Goal: Use online tool/utility: Utilize a website feature to perform a specific function

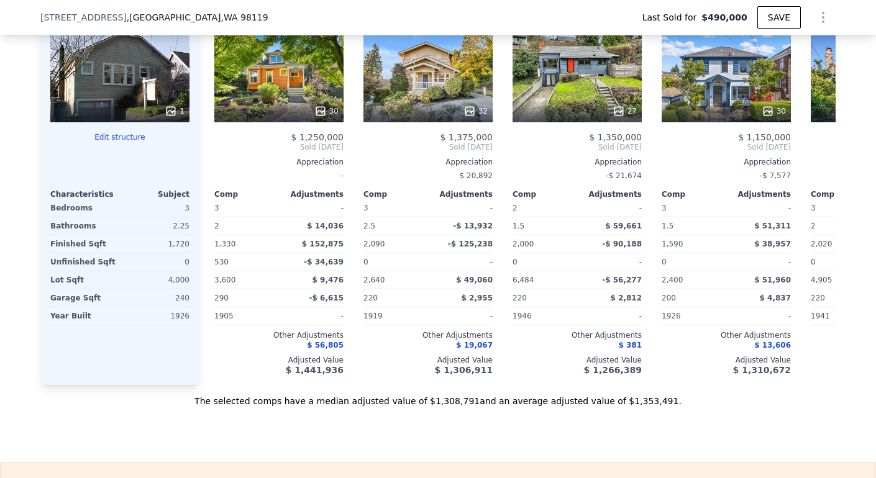
scroll to position [1926, 0]
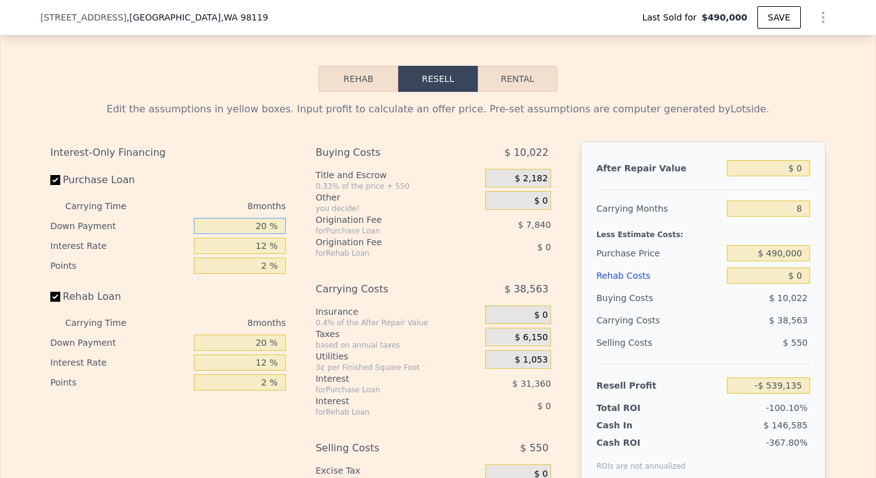
click at [261, 234] on input "20 %" at bounding box center [240, 226] width 92 height 16
type input "2 %"
type input "-$ 547,955"
type input "0 %"
type input "-$ 548,935"
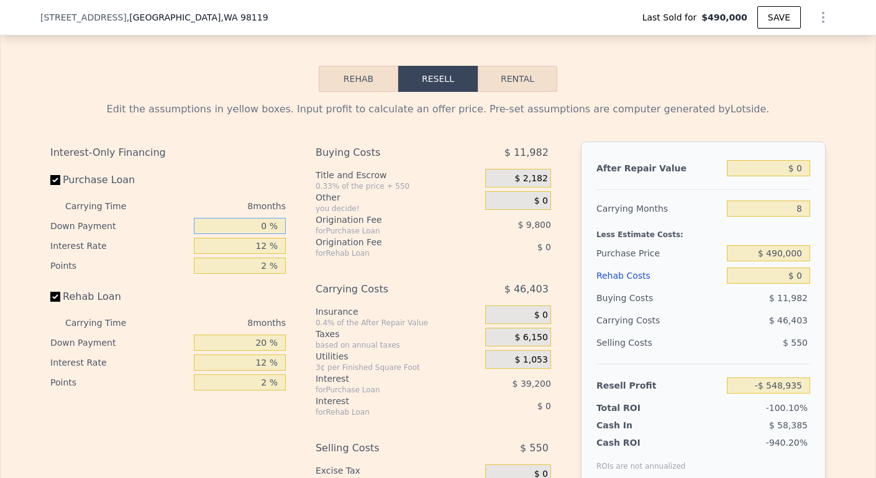
type input "0 %"
click at [265, 254] on input "12 %" at bounding box center [240, 246] width 92 height 16
type input "1 %"
type input "-$ 512,999"
type input "10 %"
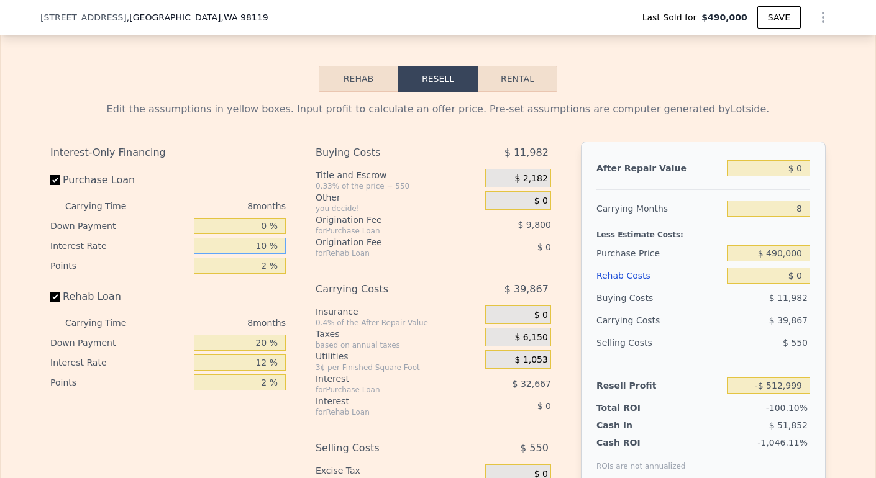
type input "-$ 542,399"
type input "10.5 %"
type input "-$ 544,039"
type input "10.5 %"
click at [262, 274] on input "2 %" at bounding box center [240, 266] width 92 height 16
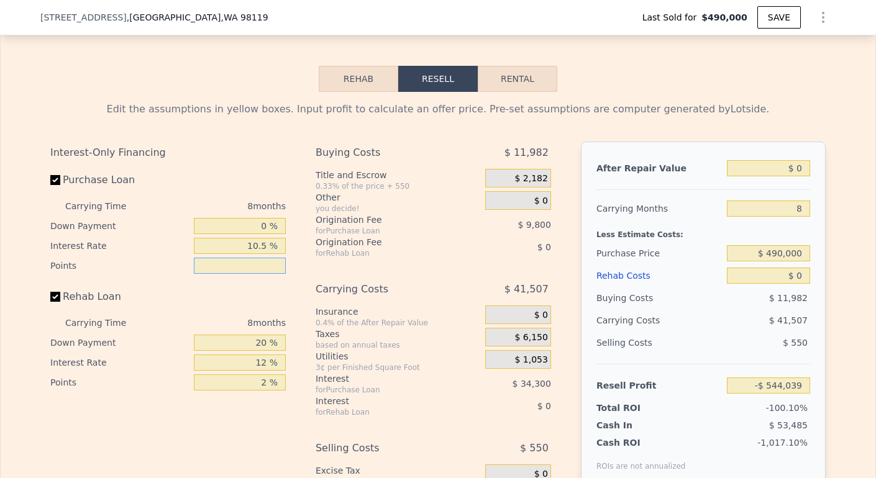
type input "1 %"
type input "-$ 539,139"
type input "1 %"
click at [263, 351] on input "20 %" at bounding box center [240, 343] width 92 height 16
type input "2 %"
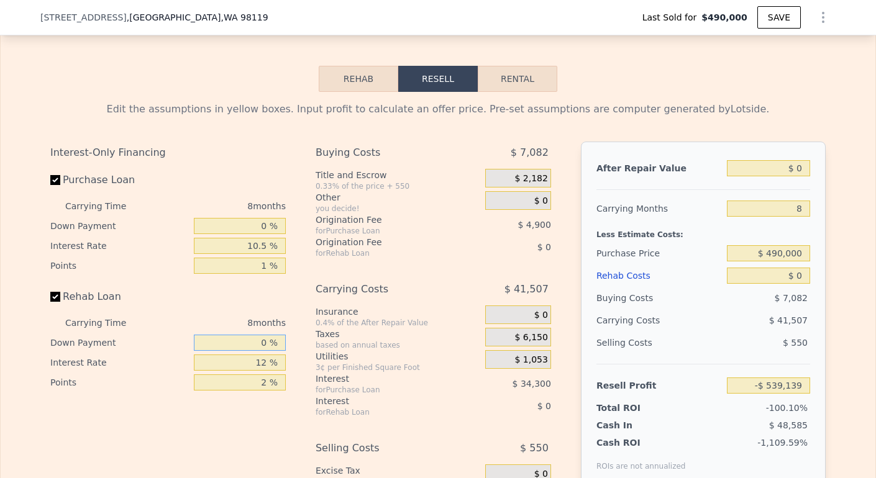
type input "0 %"
click at [262, 371] on input "12 %" at bounding box center [240, 363] width 92 height 16
type input "1 %"
type input "10.5 %"
click at [262, 391] on input "2 %" at bounding box center [240, 383] width 92 height 16
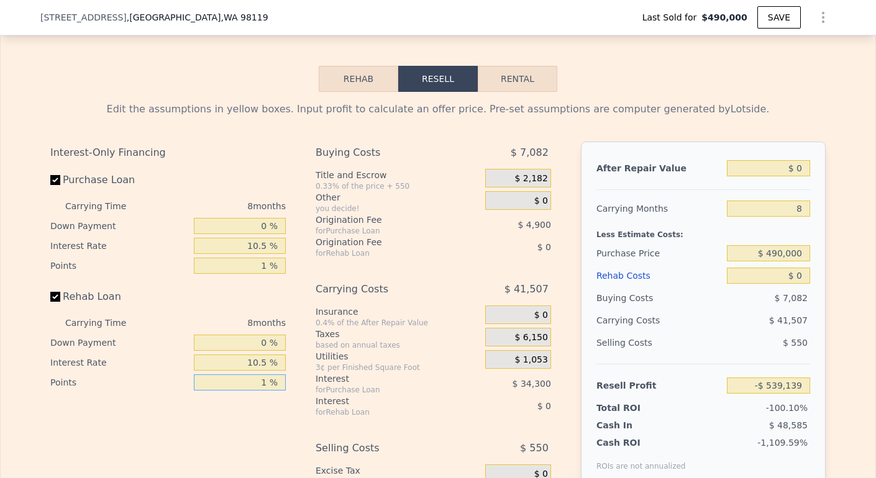
type input "1 %"
click at [796, 176] on input "$ 0" at bounding box center [768, 168] width 83 height 16
type input "$ 1"
type input "-$ 539,138"
type input "$ 12"
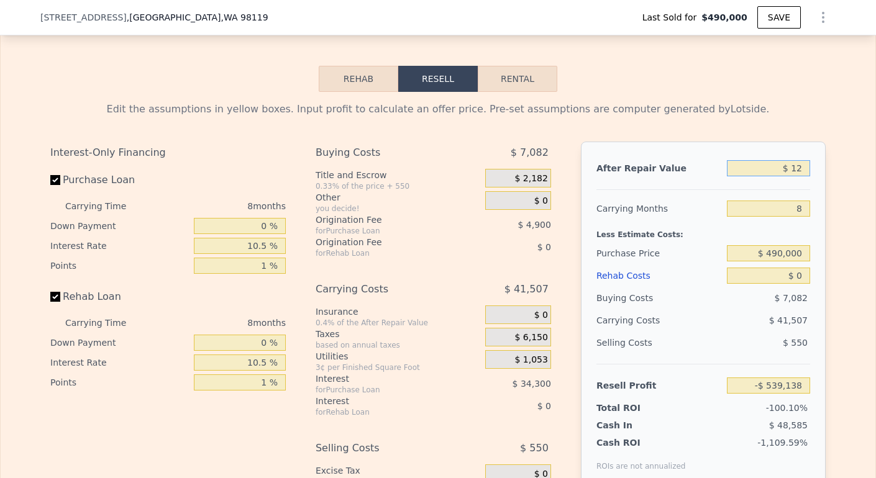
type input "-$ 539,127"
type input "$ 120,000"
type input "-$ 427,995"
type input "$ 1,200,000"
type input "$ 572,305"
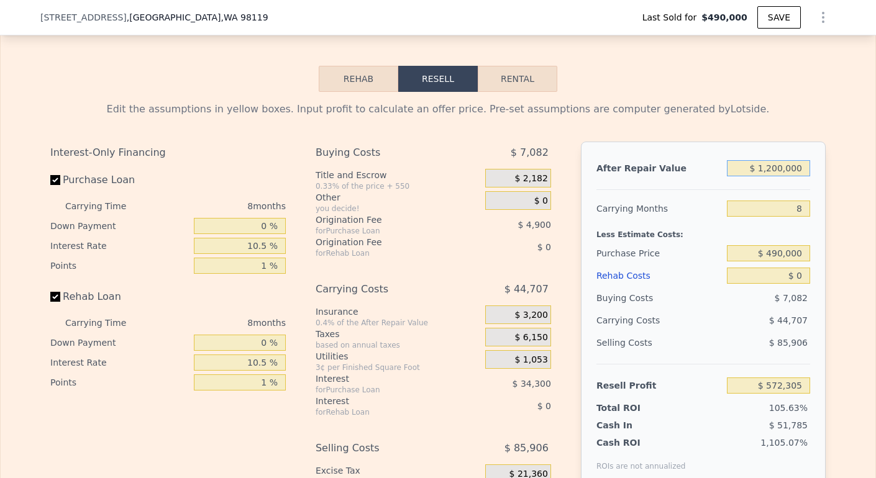
type input "$ 1,200,000"
click at [794, 217] on input "8" at bounding box center [768, 209] width 83 height 16
type input "4"
type input "$ 594,659"
type input "4"
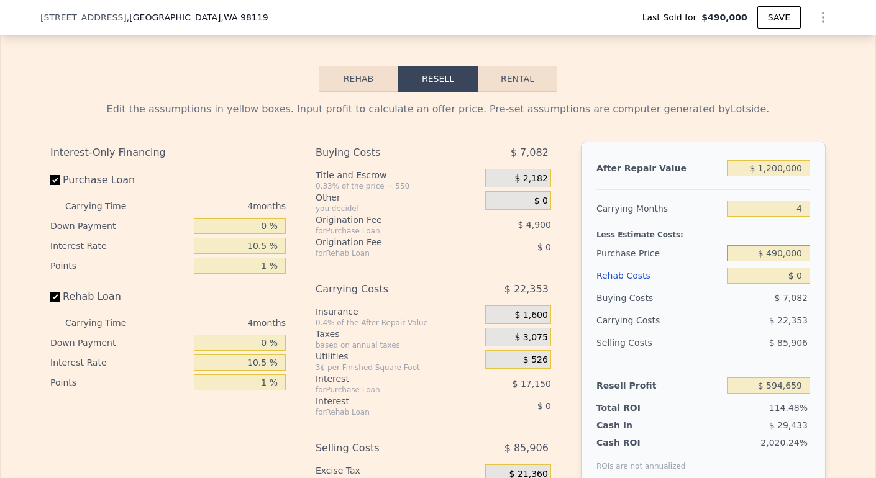
drag, startPoint x: 763, startPoint y: 272, endPoint x: 853, endPoint y: 286, distance: 91.1
click at [853, 290] on div "Edit the assumptions in yellow boxes. Input profit to calculate an offer price.…" at bounding box center [438, 323] width 875 height 462
type input "$ 900,000"
click at [799, 284] on input "$ 0" at bounding box center [768, 276] width 83 height 16
type input "$ 164,846"
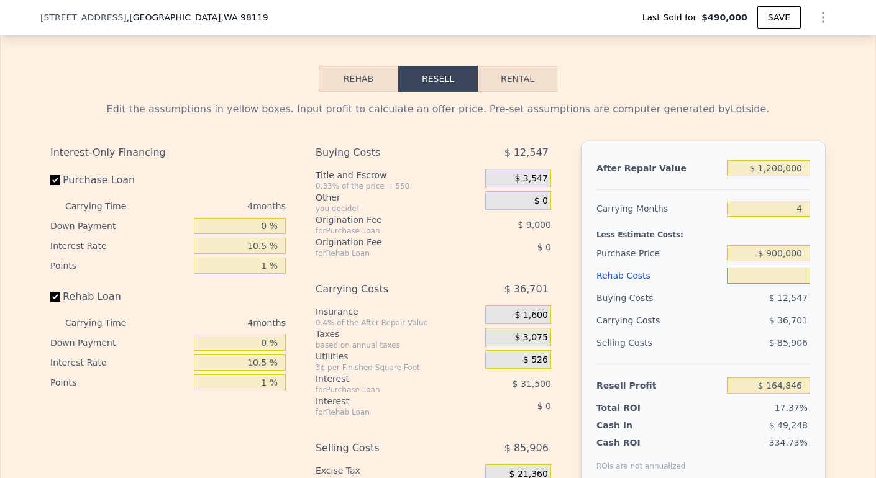
type input "$ 1"
type input "$ 164,845"
type input "$ 100"
type input "$ 164,836"
type input "$ 10,000"
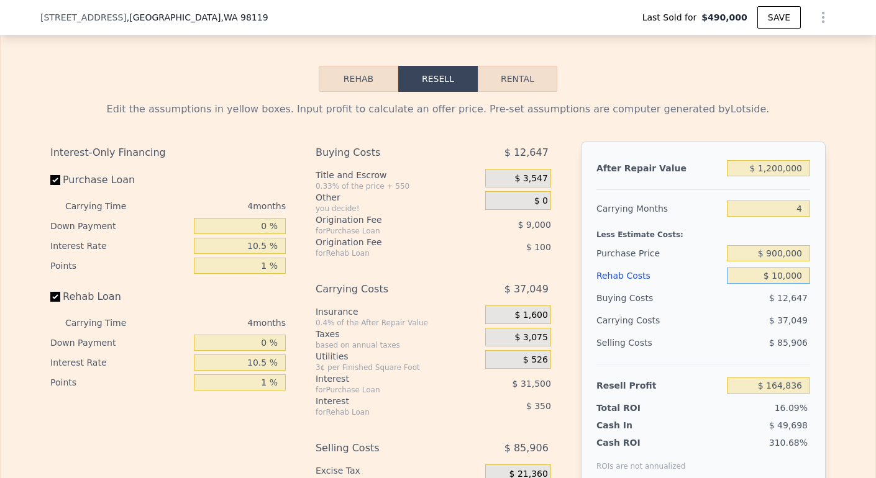
type input "$ 154,398"
type input "$ 100,000"
type input "$ 60,346"
type input "$ 100,000"
click at [772, 176] on input "$ 1,200,000" at bounding box center [768, 168] width 83 height 16
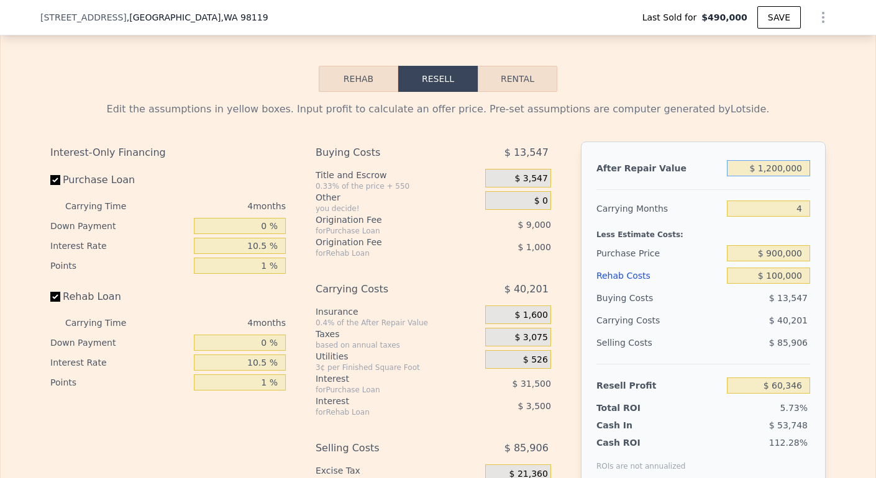
type input "$ 120,000"
type input "-$ 941,394"
type input "$ 1,240,000"
type input "$ 97,448"
type input "$ 120,000"
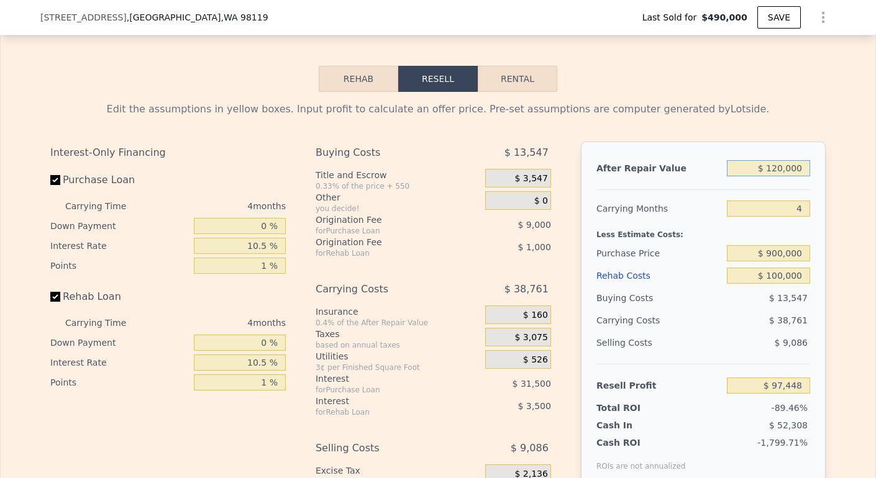
type input "-$ 941,394"
type input "$ 1,250,000"
type input "$ 106,722"
click at [778, 220] on div "4" at bounding box center [768, 209] width 83 height 22
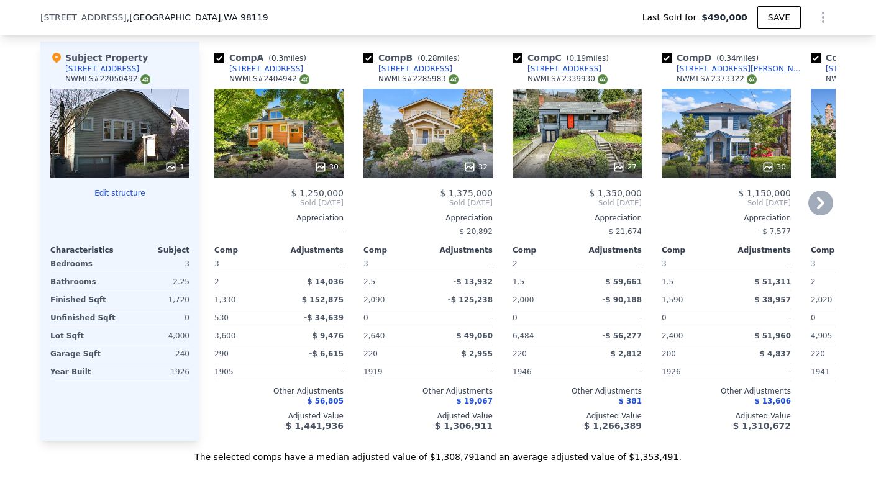
scroll to position [1420, 0]
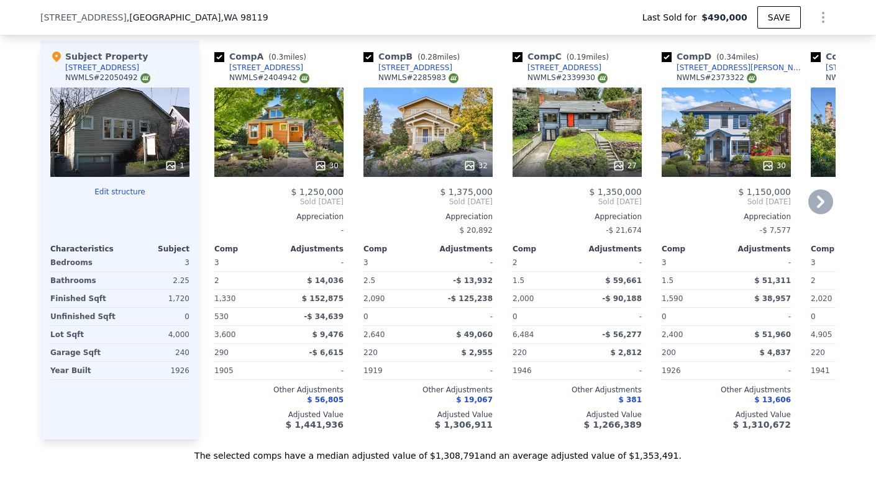
click at [245, 73] on div "[STREET_ADDRESS]" at bounding box center [266, 68] width 74 height 10
type input "$ 1,352,000"
type input "8"
type input "$ 0"
type input "$ 713,092"
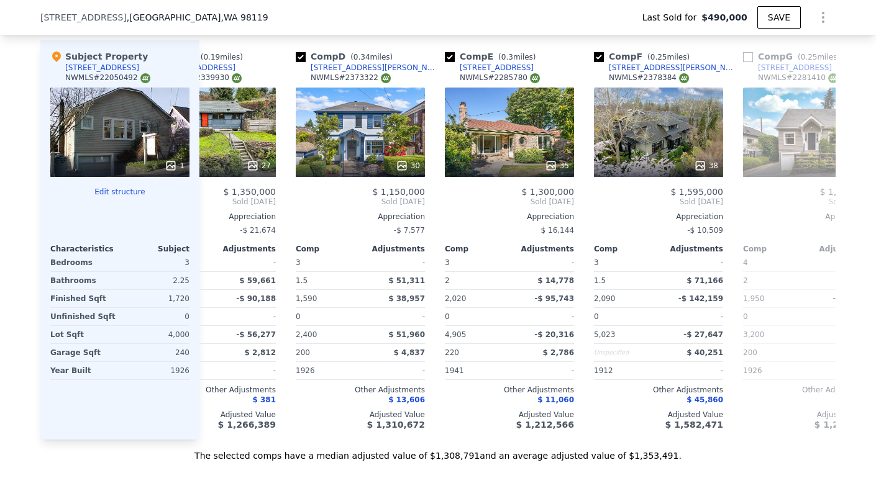
scroll to position [0, 367]
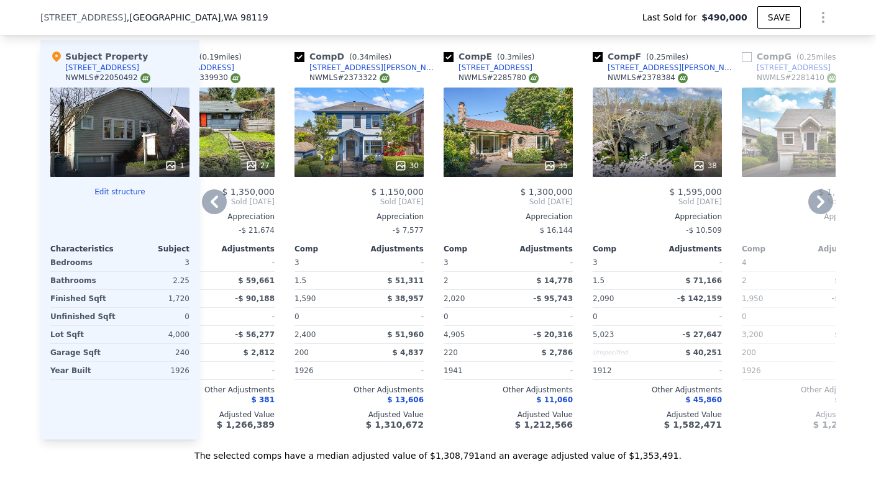
click at [330, 73] on div "[STREET_ADDRESS][PERSON_NAME]" at bounding box center [373, 68] width 129 height 10
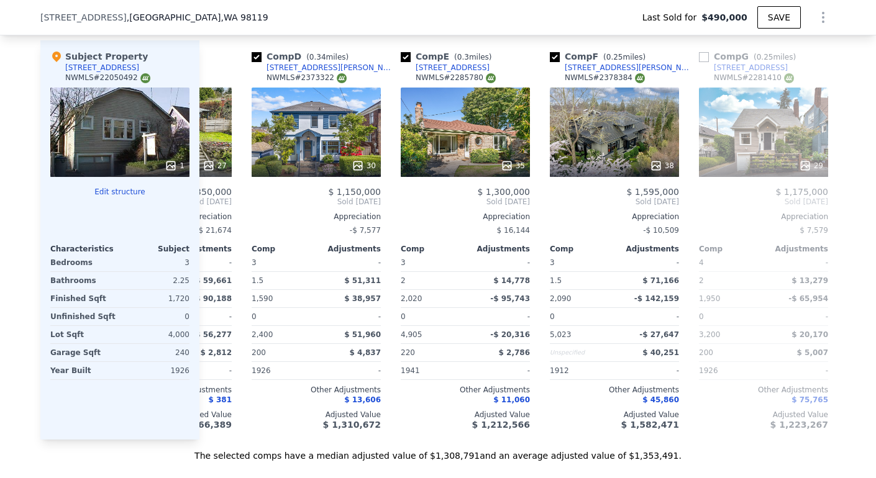
scroll to position [0, 539]
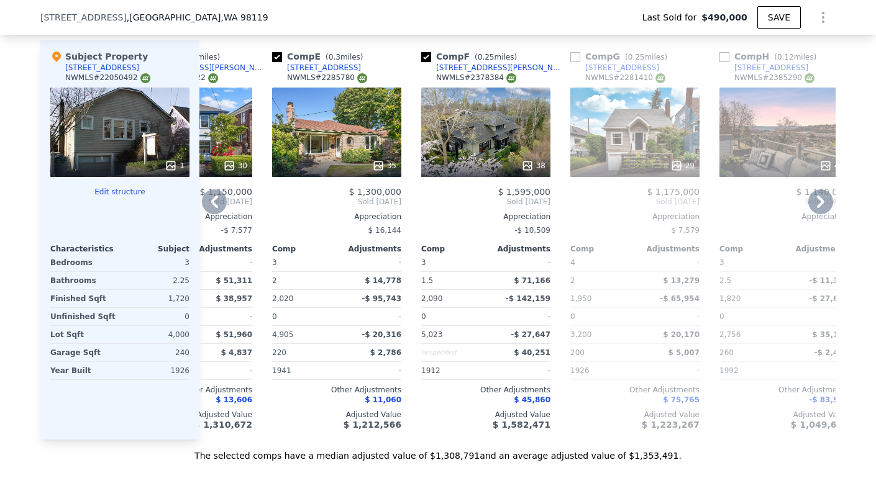
click at [437, 73] on div "[STREET_ADDRESS][PERSON_NAME]" at bounding box center [500, 68] width 129 height 10
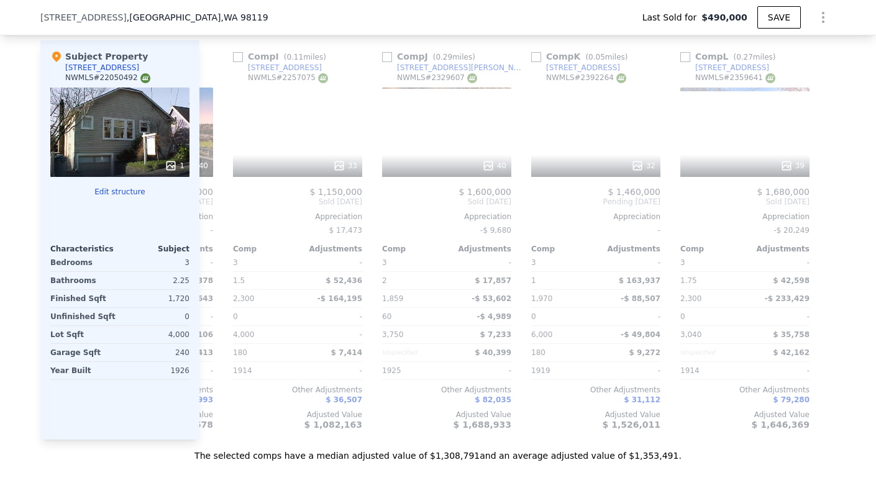
scroll to position [0, 1183]
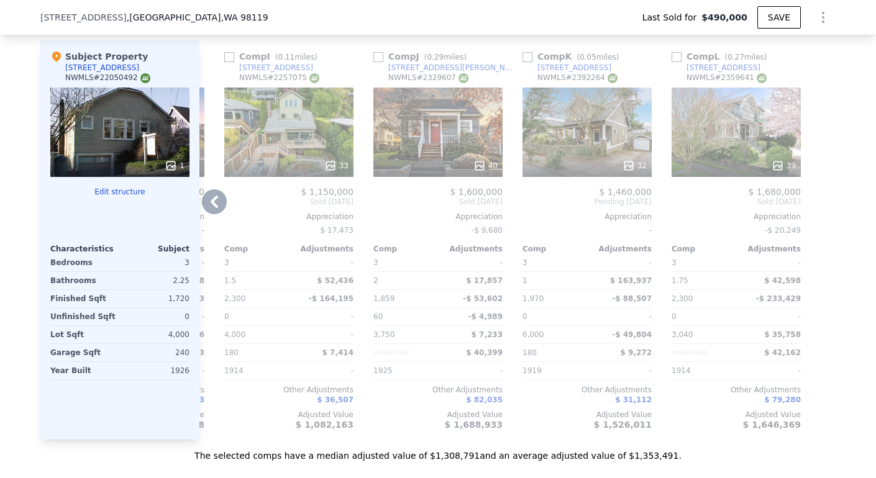
click at [701, 73] on div "[STREET_ADDRESS]" at bounding box center [723, 68] width 74 height 10
click at [710, 139] on div "39" at bounding box center [735, 132] width 129 height 89
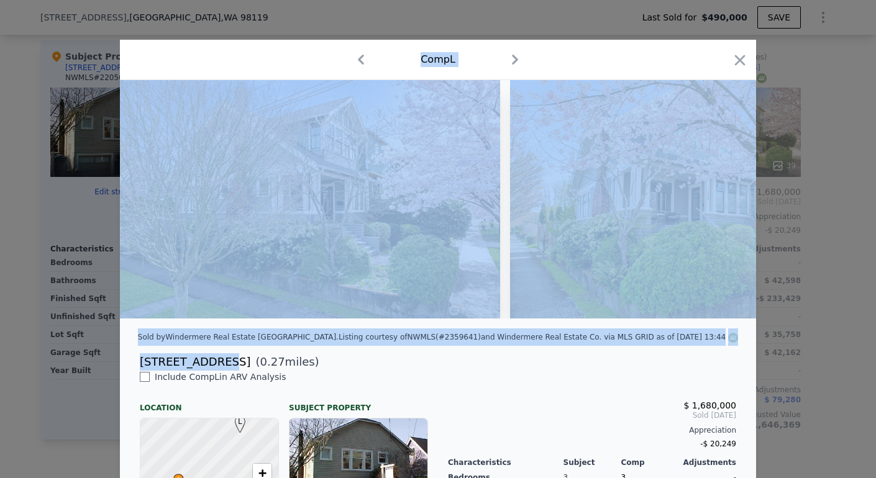
drag, startPoint x: 216, startPoint y: 371, endPoint x: 106, endPoint y: 369, distance: 110.0
click at [106, 370] on div "​ Comp L Sold by Windermere Real Estate Midtown . Listing courtesy of NWMLS (#2…" at bounding box center [438, 334] width 876 height 668
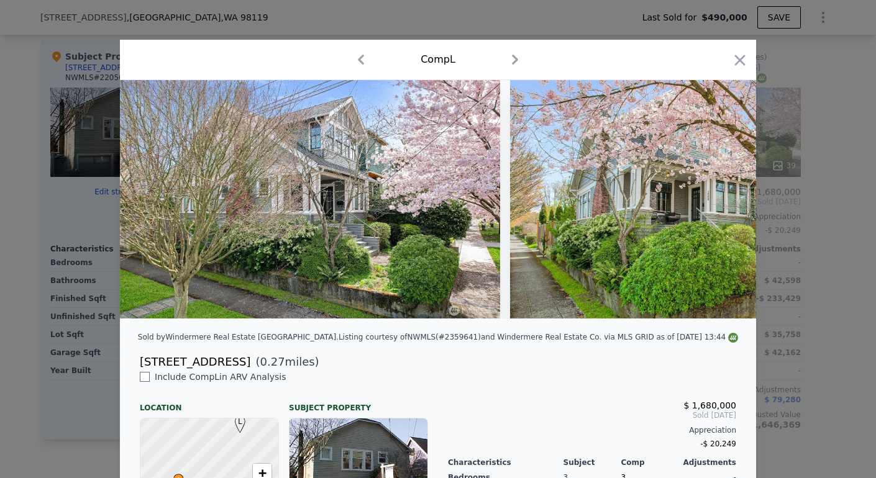
click at [198, 380] on div "Sold by Windermere Real Estate Midtown . Listing courtesy of NWMLS (#2359641) a…" at bounding box center [438, 374] width 636 height 588
drag, startPoint x: 216, startPoint y: 370, endPoint x: 137, endPoint y: 368, distance: 78.3
click at [140, 368] on div "[STREET_ADDRESS]" at bounding box center [195, 361] width 111 height 17
copy div "[STREET_ADDRESS]"
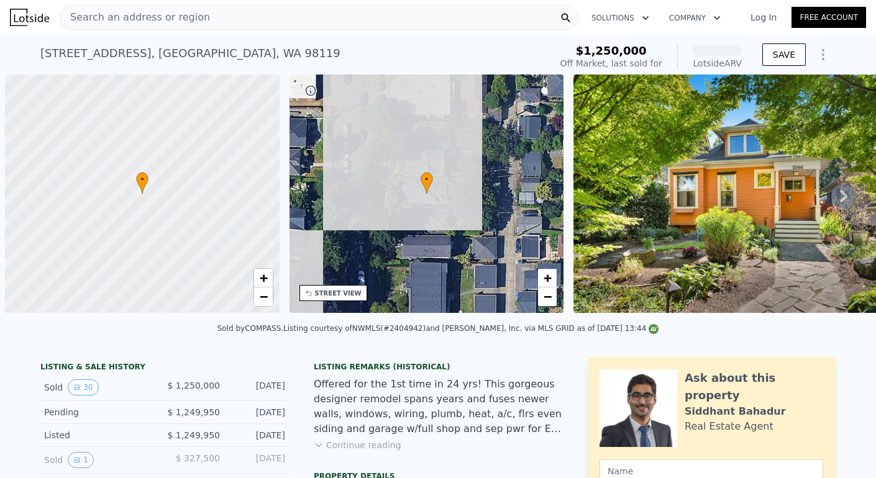
scroll to position [0, 5]
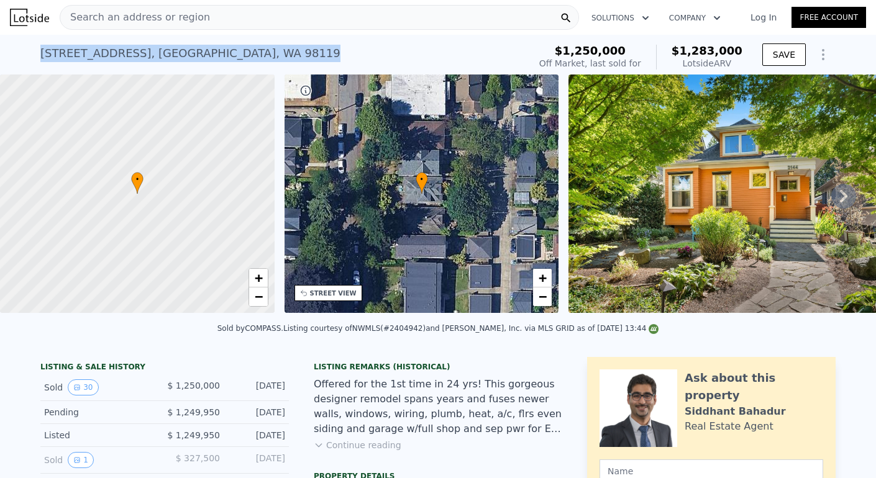
drag, startPoint x: 241, startPoint y: 57, endPoint x: 14, endPoint y: 55, distance: 226.7
click at [15, 55] on div "2144 8th Ave W , Seattle , WA 98119 Sold Aug 2025 for $1.250m (~ARV $1.283m ) $…" at bounding box center [438, 55] width 876 height 40
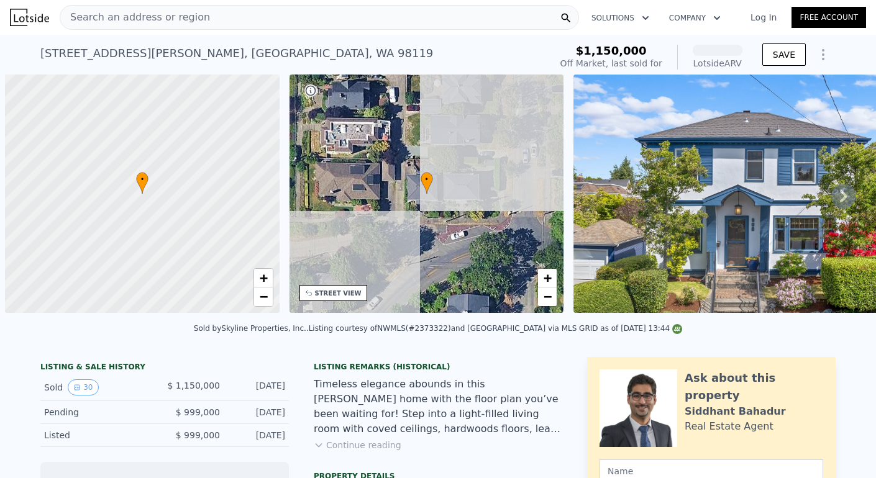
scroll to position [0, 5]
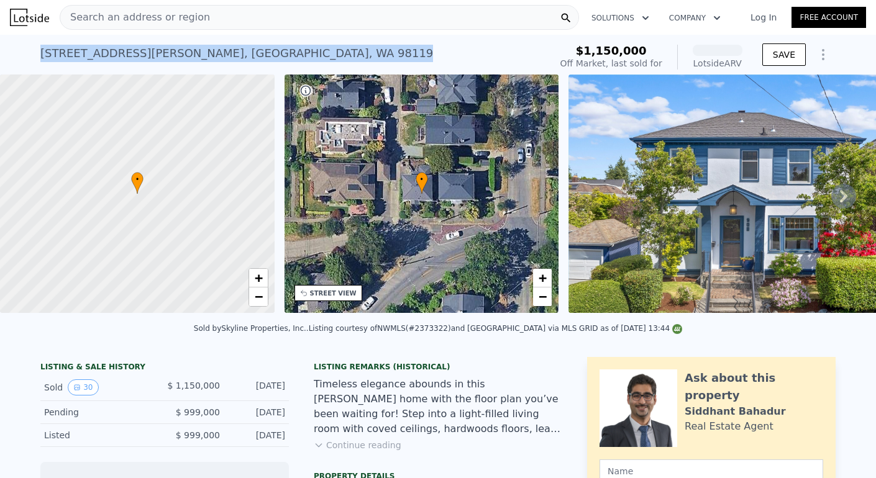
drag, startPoint x: 230, startPoint y: 57, endPoint x: 17, endPoint y: 55, distance: 213.1
click at [17, 56] on div "908 W Fulton St , Seattle , WA 98119 Sold Jun 2025 for $1.150m (~ARV ) $1,150,0…" at bounding box center [438, 55] width 876 height 40
copy div "908 W Fulton St , Seattle , WA 98119"
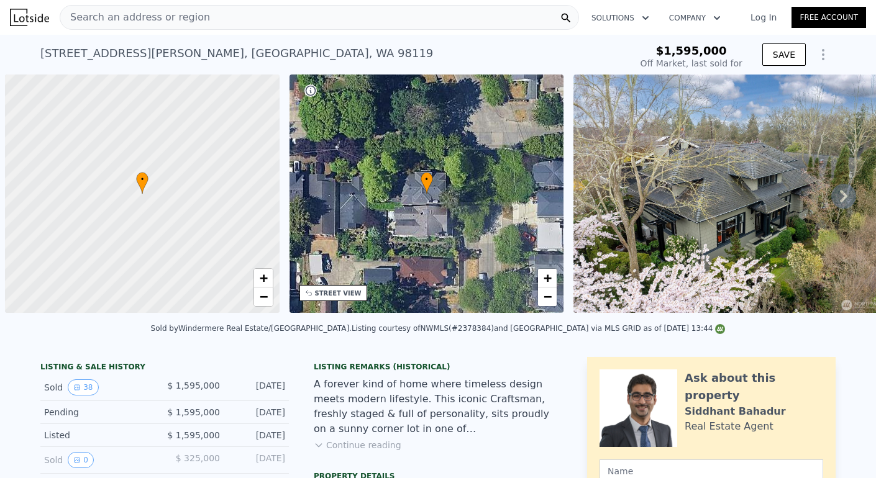
scroll to position [0, 5]
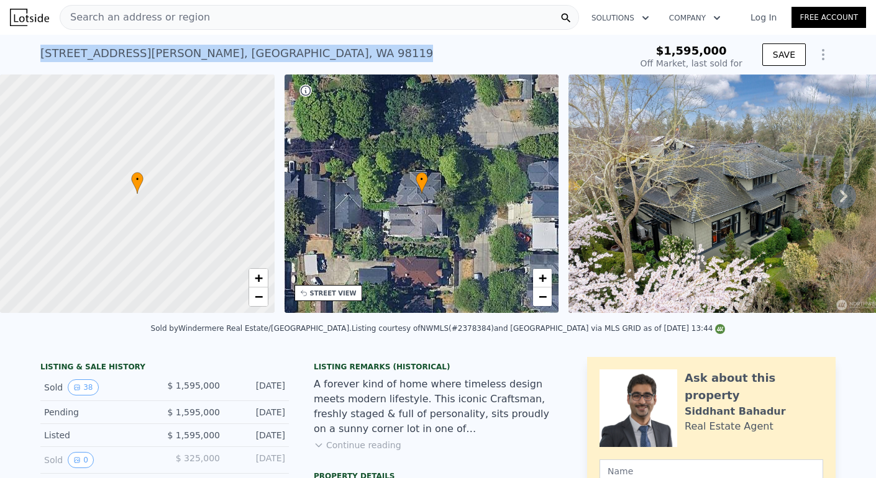
drag, startPoint x: 230, startPoint y: 60, endPoint x: 34, endPoint y: 52, distance: 196.5
click at [35, 52] on div "[STREET_ADDRESS][PERSON_NAME] Sold [DATE] for $1.595m $1,595,000 Off Market, la…" at bounding box center [438, 55] width 876 height 40
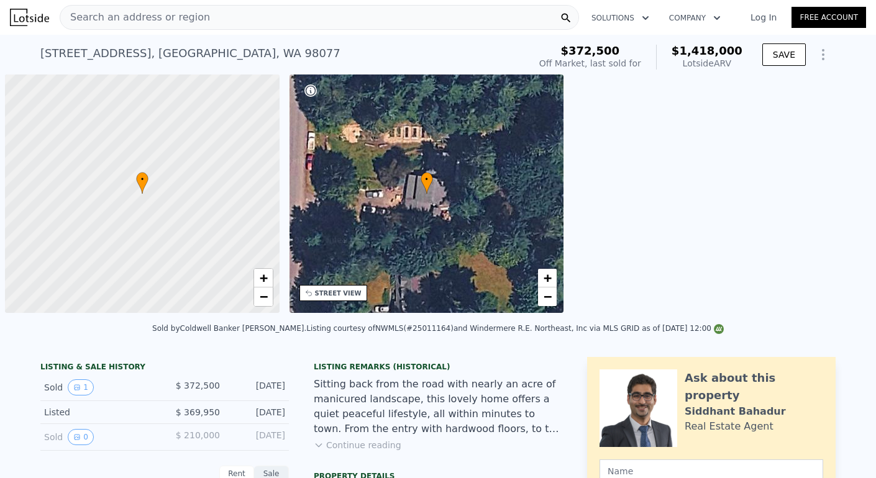
scroll to position [0, 5]
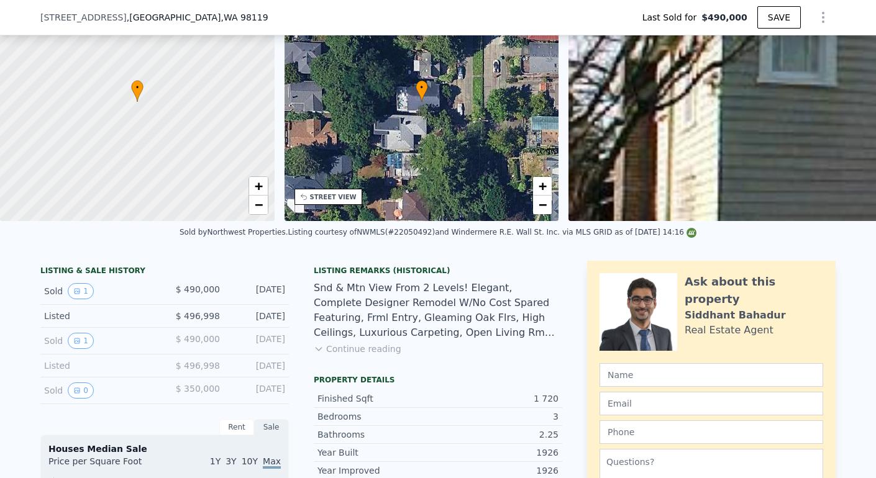
scroll to position [109, 0]
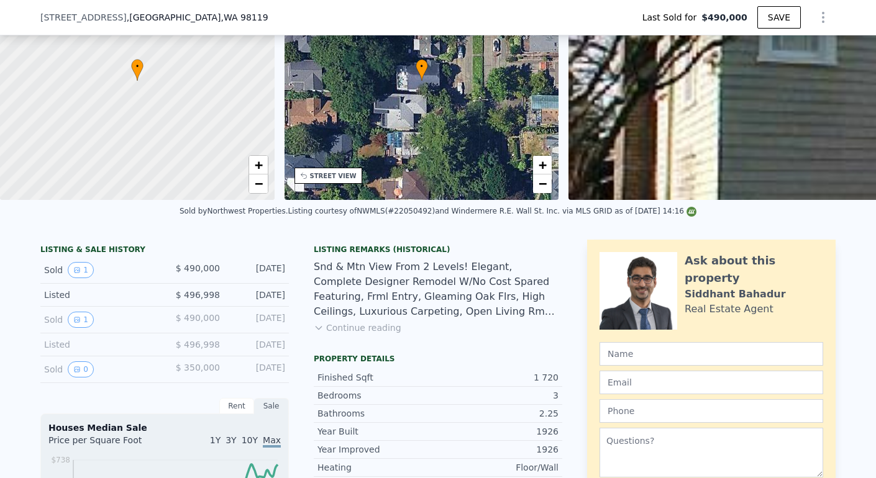
click at [338, 334] on button "Continue reading" at bounding box center [358, 328] width 88 height 12
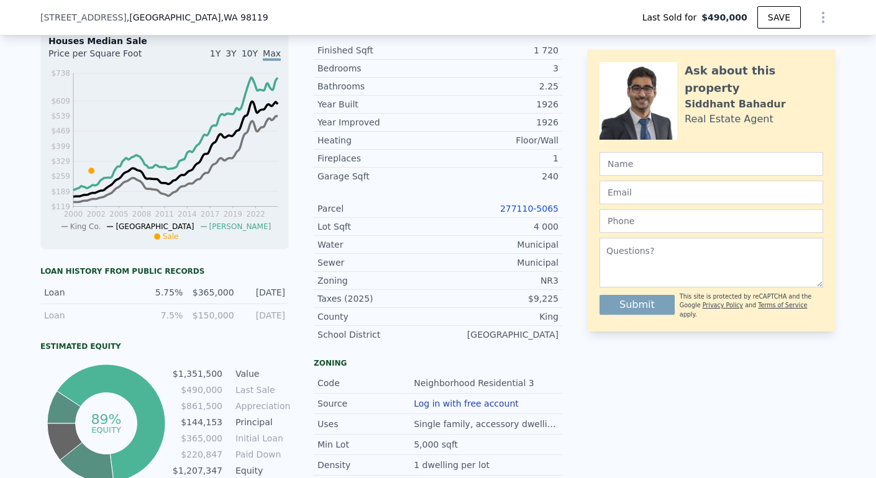
scroll to position [276, 0]
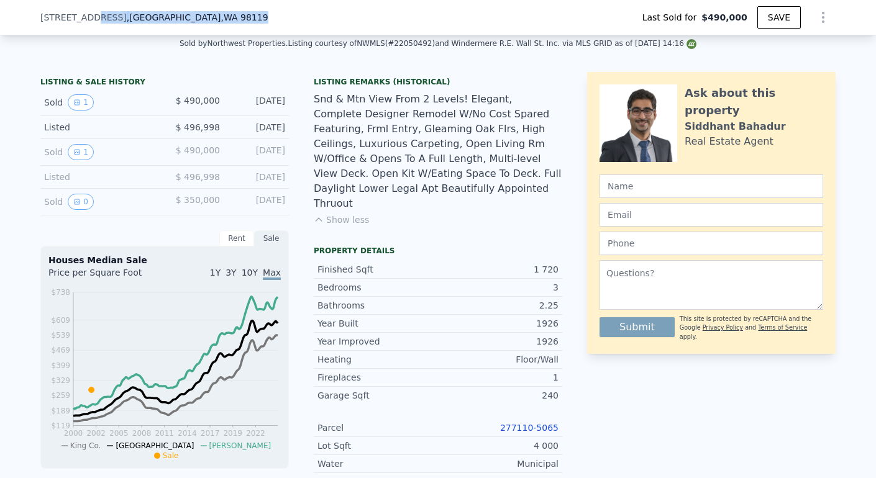
drag, startPoint x: 197, startPoint y: 12, endPoint x: 81, endPoint y: 17, distance: 115.7
click at [83, 17] on div "[STREET_ADDRESS] Last Sold for $490,000 SAVE" at bounding box center [437, 17] width 795 height 35
click at [211, 21] on div "[STREET_ADDRESS] Last Sold for $490,000 SAVE" at bounding box center [437, 17] width 795 height 35
drag, startPoint x: 209, startPoint y: 21, endPoint x: 37, endPoint y: 9, distance: 173.1
click at [40, 9] on div "[STREET_ADDRESS] Last Sold for $490,000 SAVE" at bounding box center [437, 17] width 795 height 35
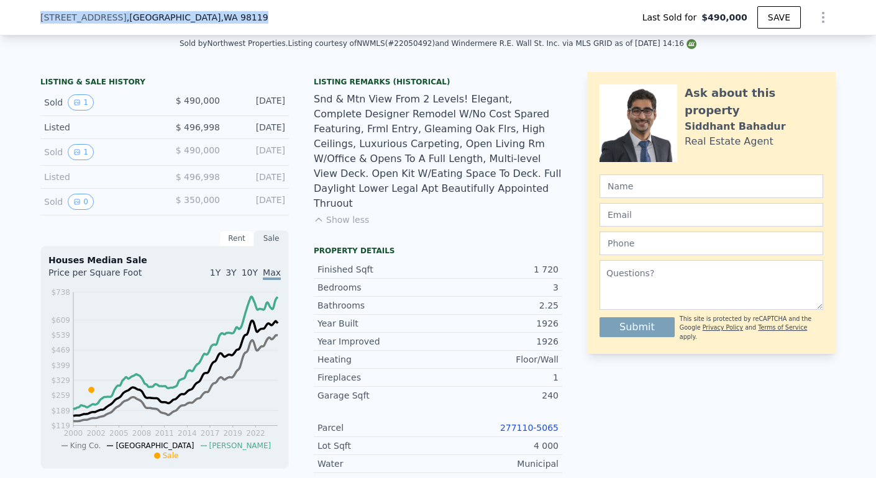
copy div "2525 12th Ave W , Seattle , WA 98119"
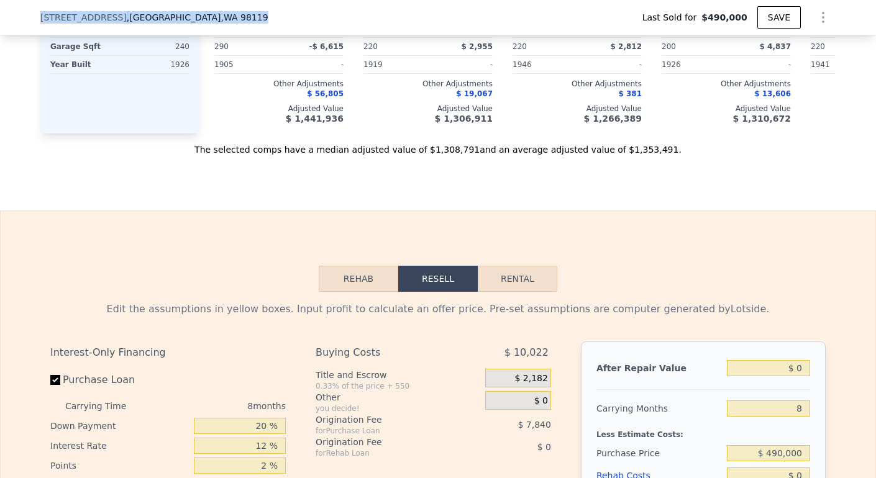
scroll to position [2053, 0]
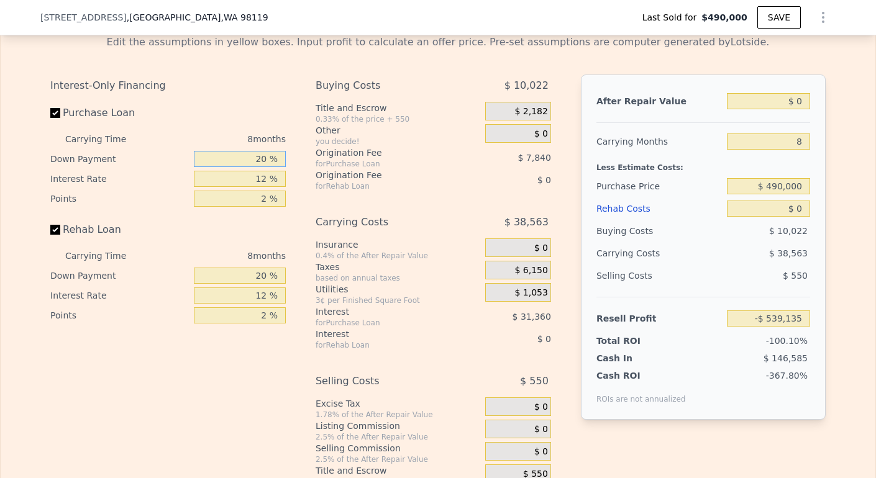
click at [256, 162] on input "20 %" at bounding box center [240, 159] width 92 height 16
type input "0 %"
type input "-$ 548,935"
type input "0 %"
click at [265, 178] on input "12 %" at bounding box center [240, 179] width 92 height 16
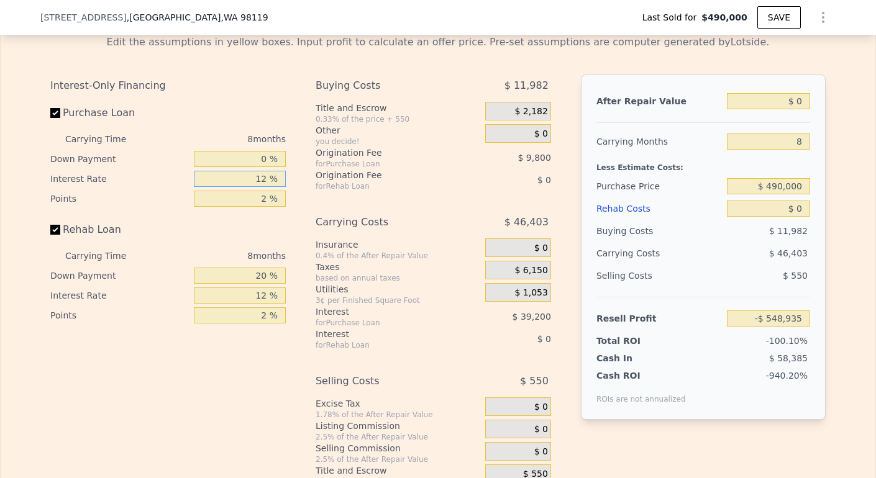
type input "1 %"
type input "-$ 512,999"
type input "10 %"
type input "-$ 542,399"
type input "10.5 %"
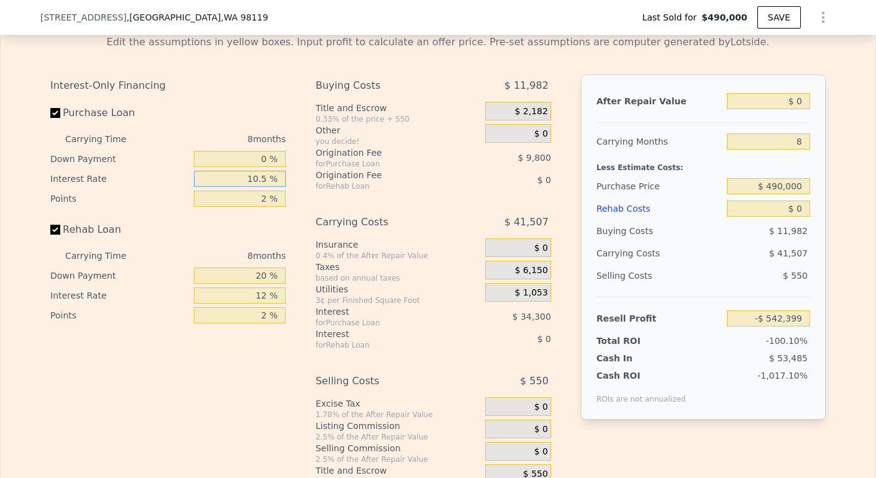
type input "-$ 544,039"
type input "10.5 %"
click at [255, 200] on input "2 %" at bounding box center [240, 199] width 92 height 16
type input "1 %"
type input "-$ 539,139"
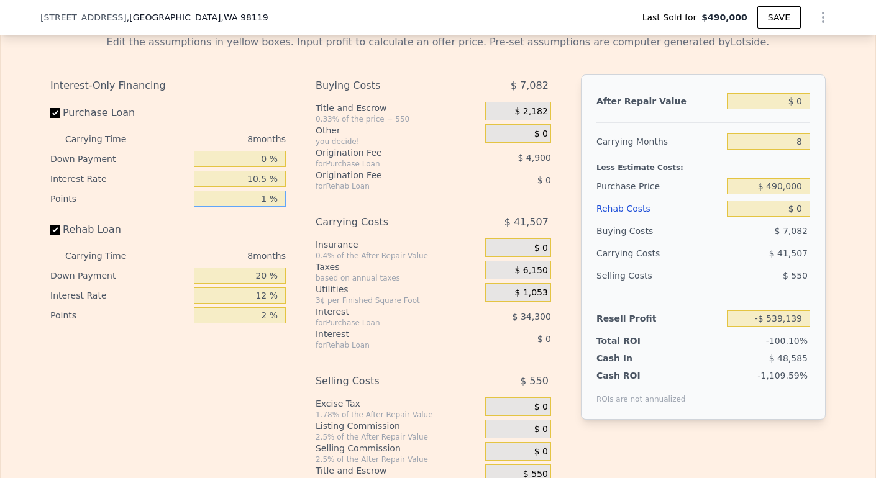
type input "1 %"
click at [260, 275] on input "20 %" at bounding box center [240, 276] width 92 height 16
type input "2 %"
type input "0 %"
click at [259, 299] on input "12 %" at bounding box center [240, 296] width 92 height 16
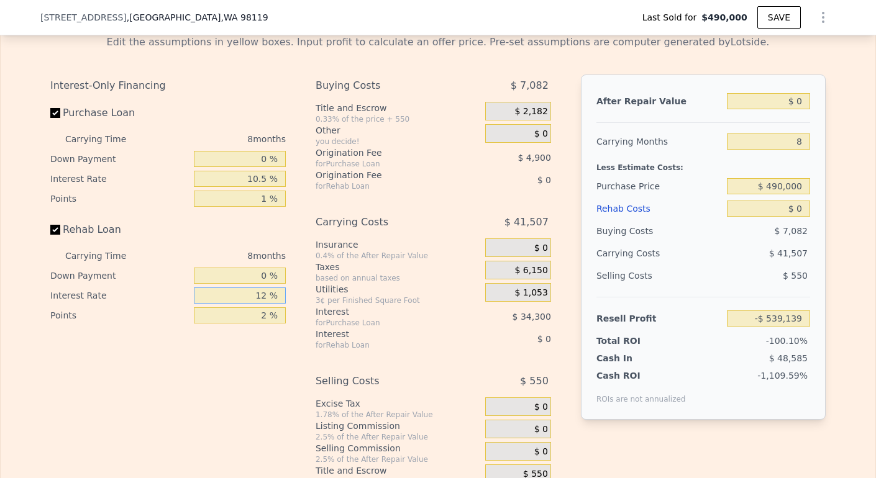
type input "1 %"
type input "10.5 %"
click at [264, 319] on input "2 %" at bounding box center [240, 315] width 92 height 16
type input "1 %"
click at [797, 108] on input "$ 0" at bounding box center [768, 101] width 83 height 16
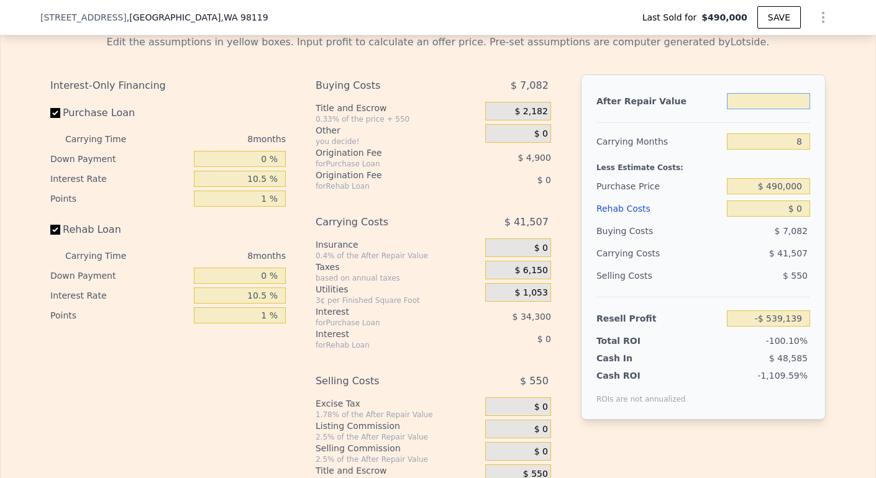
type input "$ 1"
type input "-$ 539,138"
type input "$ 12"
type input "-$ 539,127"
type input "$ 127"
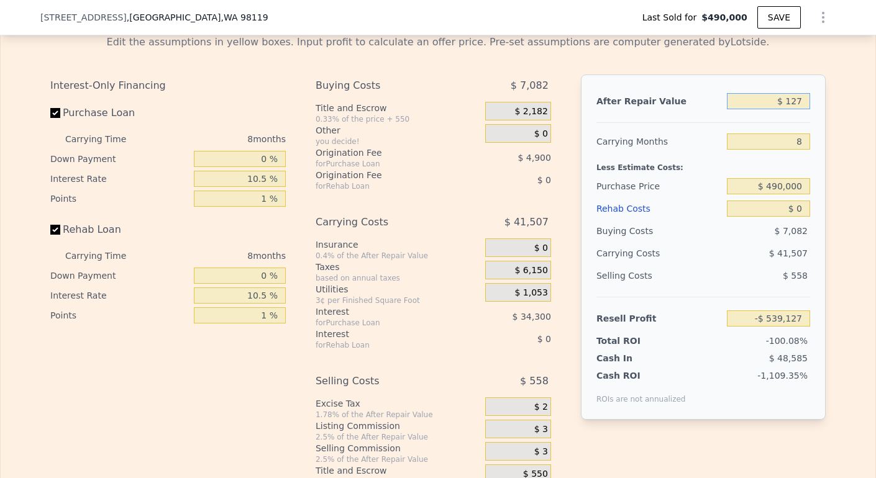
type input "-$ 539,020"
type input "$ 127,000"
type input "-$ 421,512"
type input "$ 12,700"
type input "-$ 527,377"
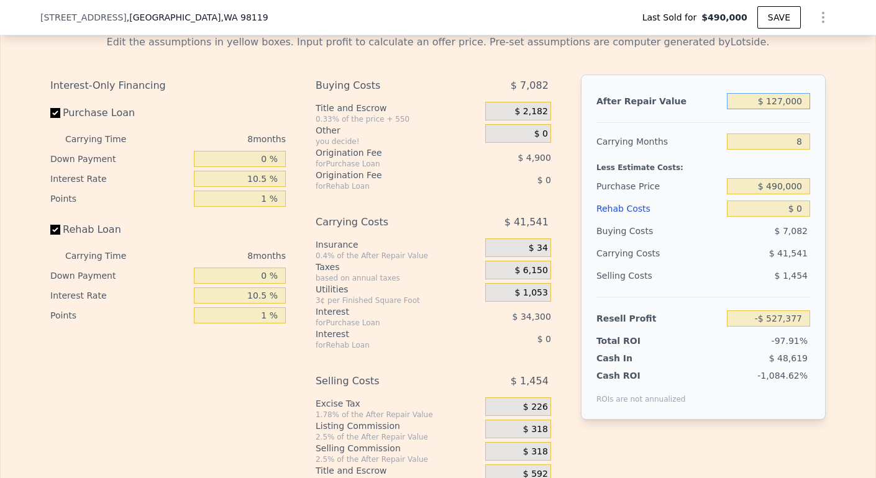
type input "$ 1,270,000"
type input "$ 637,139"
type input "$ 1,270,000"
click at [799, 145] on input "8" at bounding box center [768, 142] width 83 height 16
type input "4"
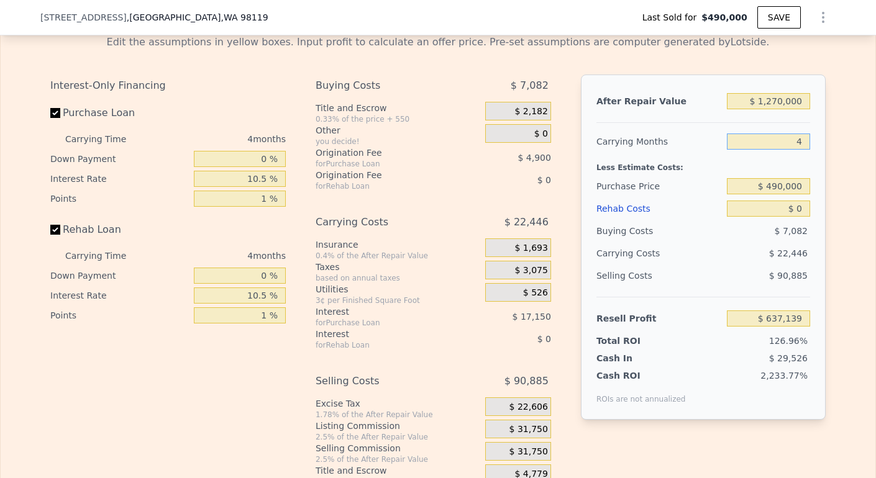
type input "$ 659,587"
type input "4"
drag, startPoint x: 765, startPoint y: 189, endPoint x: 846, endPoint y: 186, distance: 81.4
click at [842, 191] on div "Edit the assumptions in yellow boxes. Input profit to calculate an offer price.…" at bounding box center [438, 256] width 875 height 462
type input "$ 900,000"
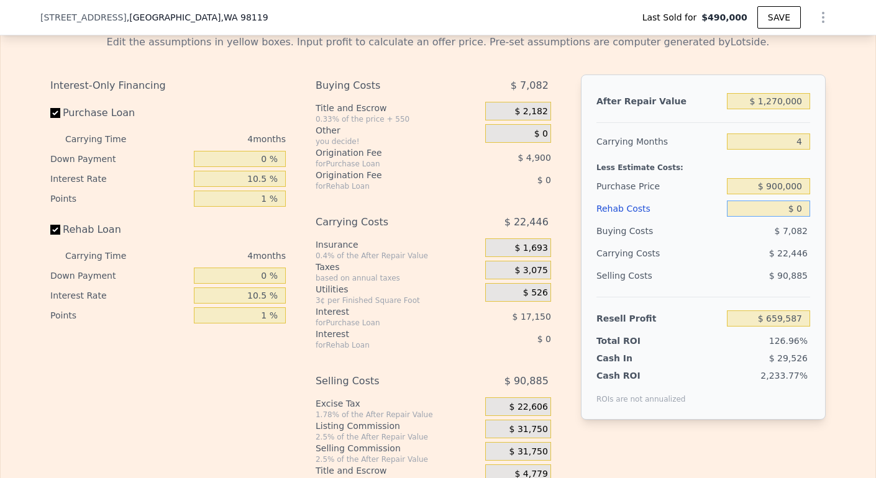
drag, startPoint x: 799, startPoint y: 211, endPoint x: 812, endPoint y: 214, distance: 13.0
click at [799, 211] on input "$ 0" at bounding box center [768, 209] width 83 height 16
type input "$ 229,774"
type input "$ 1"
type input "$ 229,773"
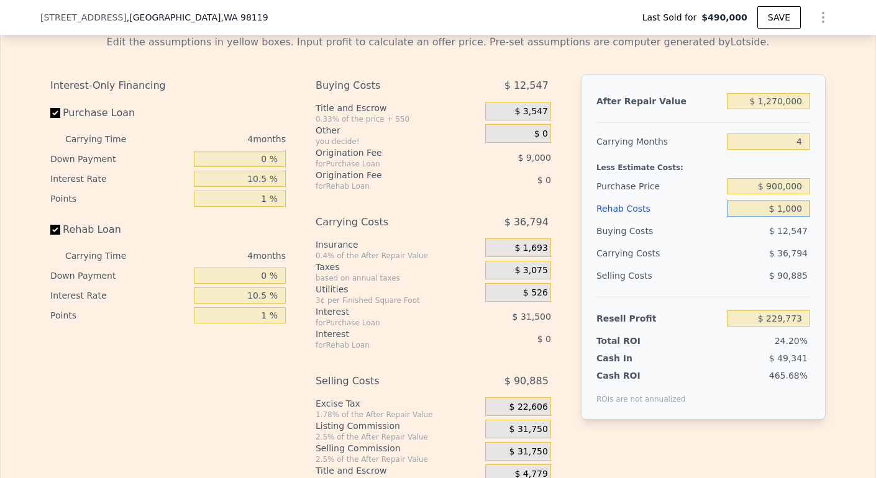
type input "$ 10,000"
type input "$ 219,326"
type input "$ 100,000"
type input "$ 125,274"
type input "$ 100,000"
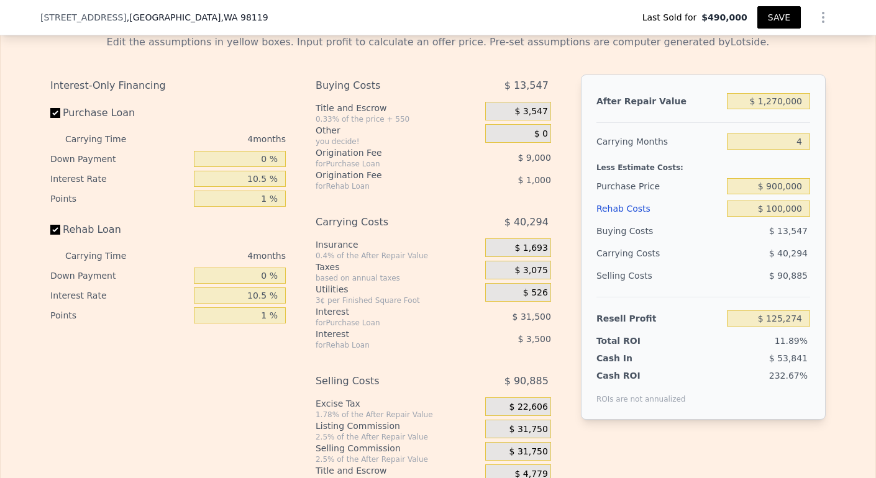
click at [771, 25] on button "SAVE" at bounding box center [778, 17] width 43 height 22
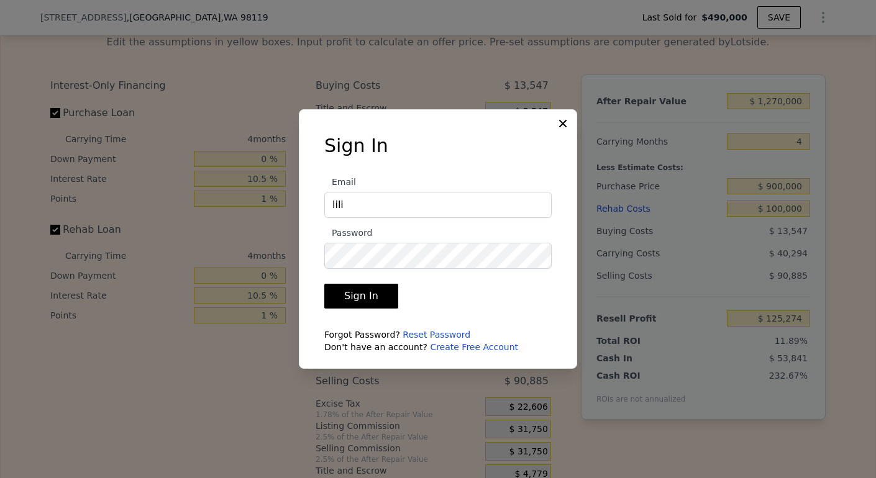
type input "lili.gerasimyuk@gmail.com"
click at [357, 289] on button "Sign In" at bounding box center [361, 296] width 74 height 25
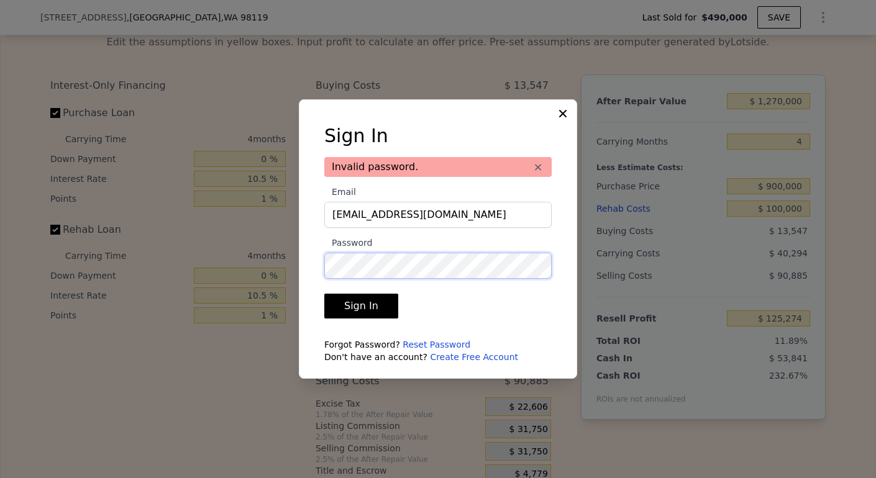
click at [301, 254] on div "Sign In Invalid password. × Email lili.gerasimyuk@gmail.com Password Sign In Fo…" at bounding box center [438, 239] width 278 height 280
click at [343, 316] on button "Sign In" at bounding box center [361, 306] width 74 height 25
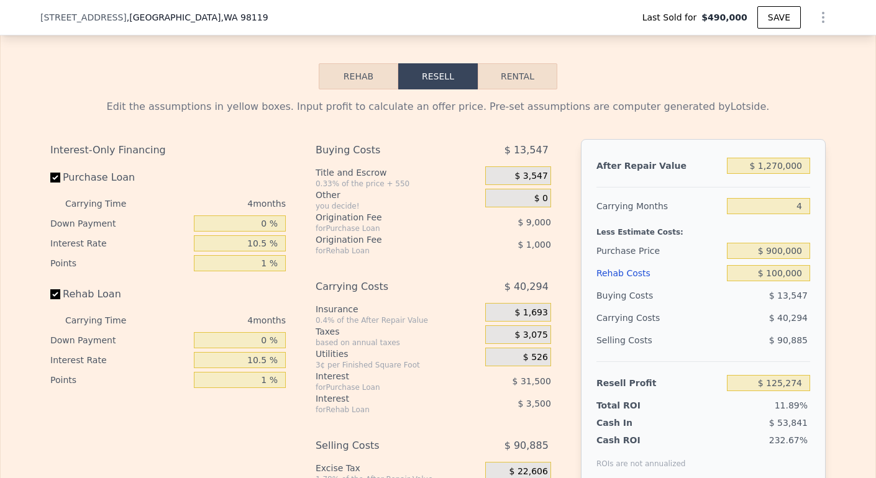
scroll to position [2110, 0]
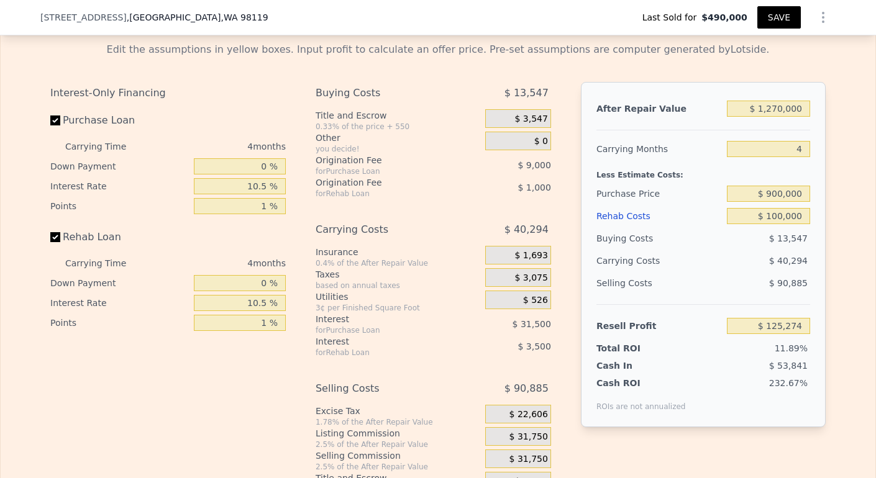
click at [760, 17] on button "SAVE" at bounding box center [778, 17] width 43 height 22
type input "$ 1,352,000"
type input "8"
type input "$ 0"
type input "$ 713,092"
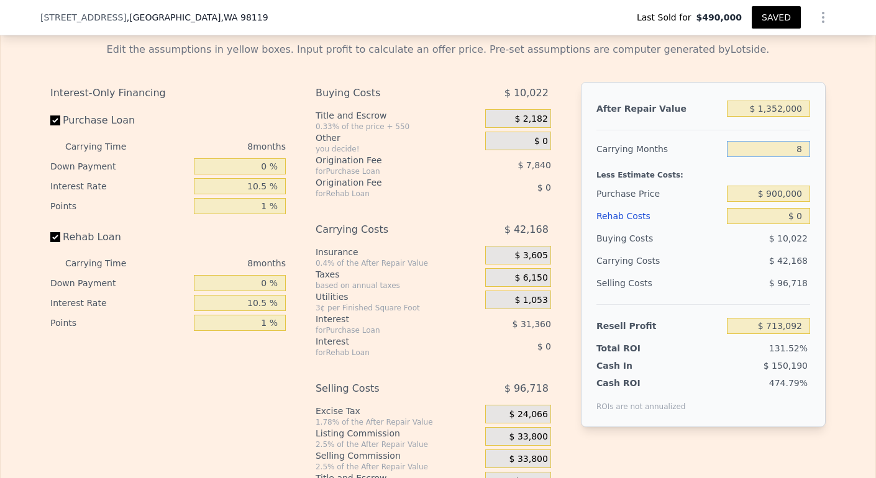
click at [792, 141] on input "8" at bounding box center [768, 149] width 83 height 16
click at [800, 147] on input "8" at bounding box center [768, 149] width 83 height 16
click at [776, 107] on input "$ 1,352,000" at bounding box center [768, 109] width 83 height 16
type input "$ 135,000"
type input "-$ 414,098"
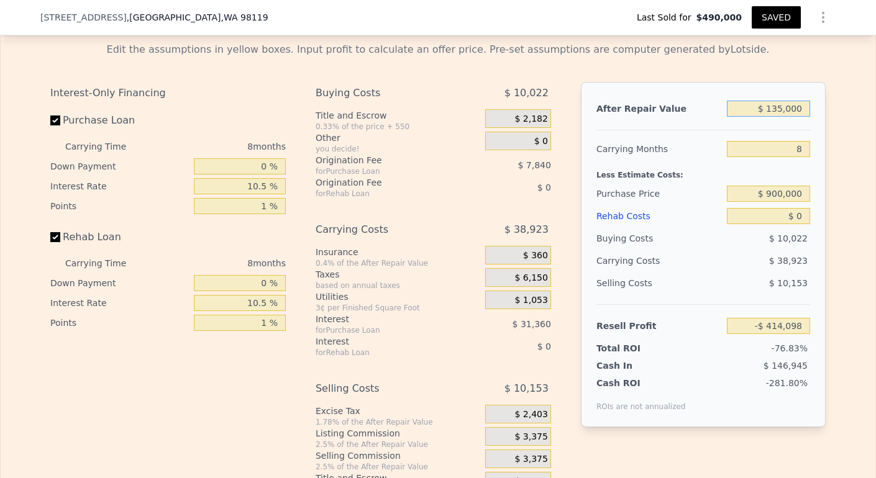
type input "$ 13,000"
type input "-$ 527,094"
type input "$ 1,000"
type input "-$ 538,209"
type input "$ 12,000"
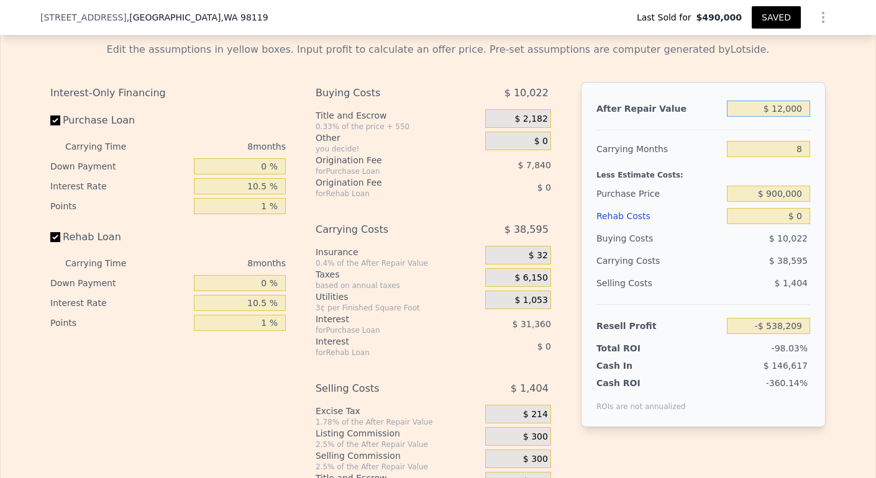
type input "-$ 528,021"
type input "$ 125,000"
type input "-$ 423,359"
type input "$ 12,500,000"
type input "$ 11,038,407"
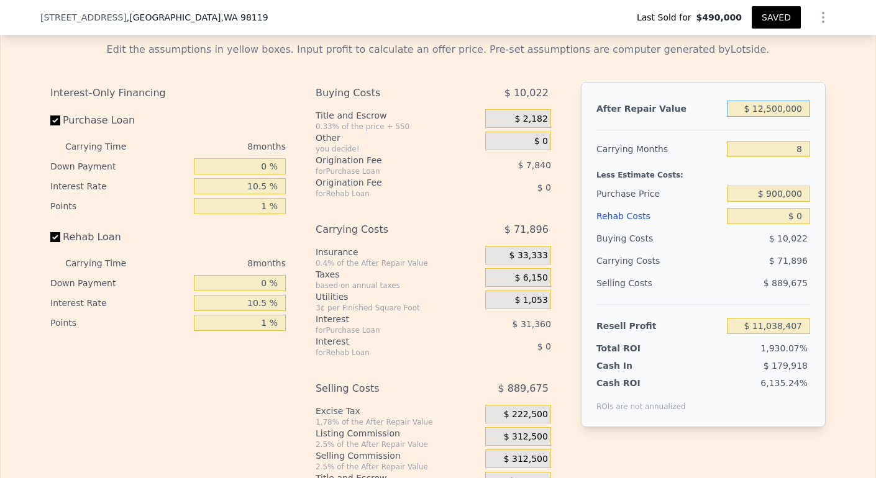
type input "$ 125,000,000"
type input "$ 115,236,282"
click at [756, 104] on input "$ 125,000,000" at bounding box center [768, 109] width 83 height 16
type input "$ 15,000,000"
type input "$ 13,353,915"
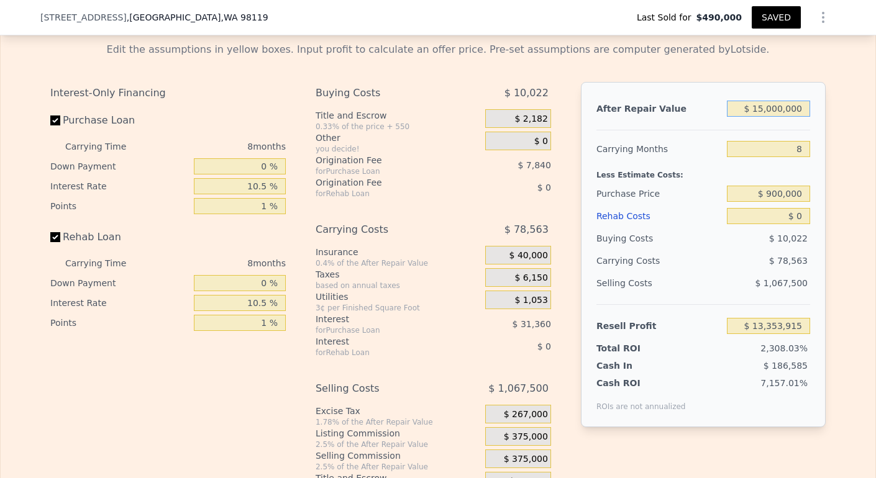
type input "$ 5,000,000"
type input "$ 4,091,882"
type input "$ 500,000"
type input "-$ 76,033"
type input "$ 5"
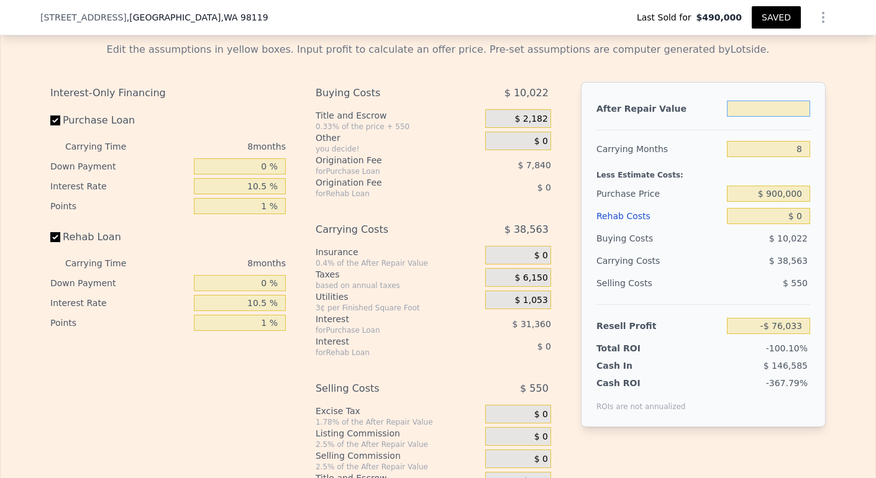
type input "$ 5"
type input "-$ 539,130"
type input "$ 1"
type input "-$ 539,134"
type input "$ 12"
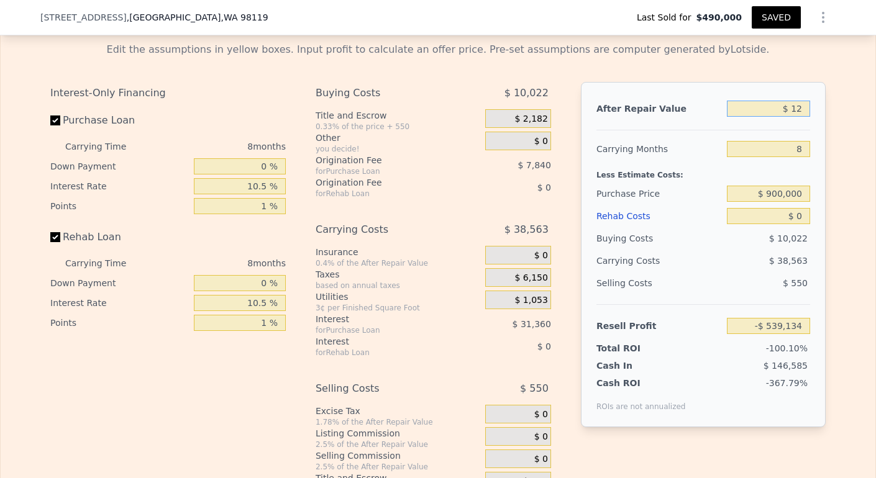
type input "-$ 539,123"
type input "$ 128"
type input "-$ 539,015"
type input "$ 128,000"
type input "-$ 420,580"
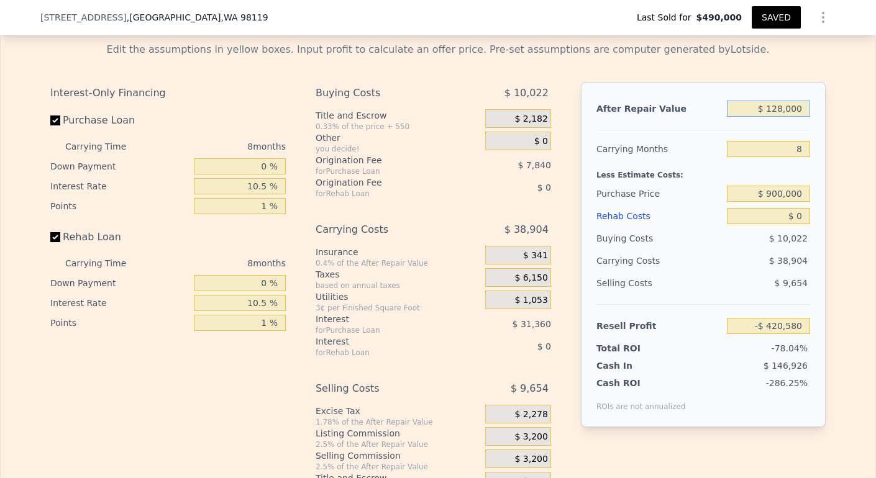
type input "$ 1,280,000"
type input "$ 646,406"
type input "$ 1,280,000"
click at [798, 148] on input "8" at bounding box center [768, 149] width 83 height 16
type input "2"
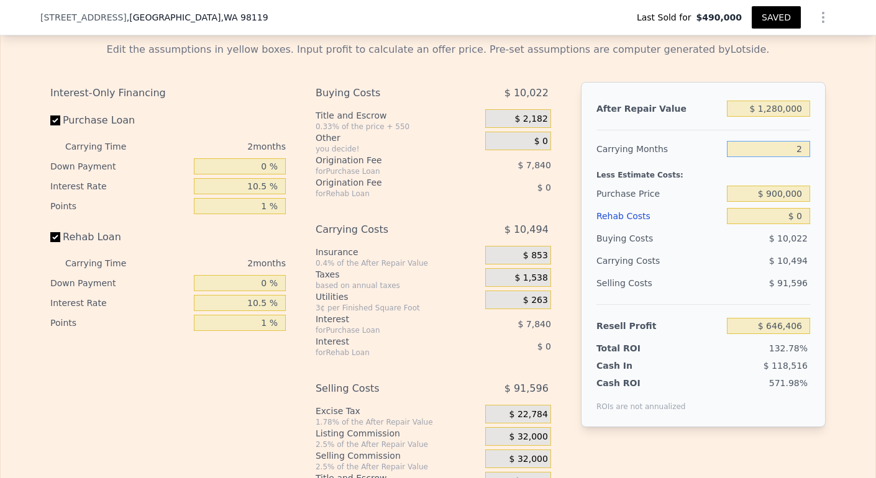
type input "$ 677,888"
type input "4"
type input "$ 667,394"
type input "4"
click at [803, 212] on input "$ 0" at bounding box center [768, 216] width 83 height 16
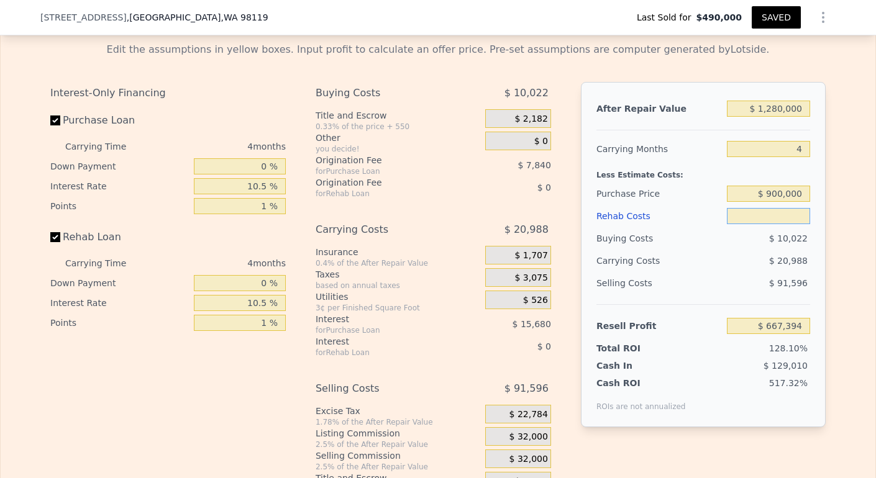
type input "$ 1"
type input "$ 667,393"
type input "$ 1,000"
type input "$ 666,346"
type input "$ 10,000"
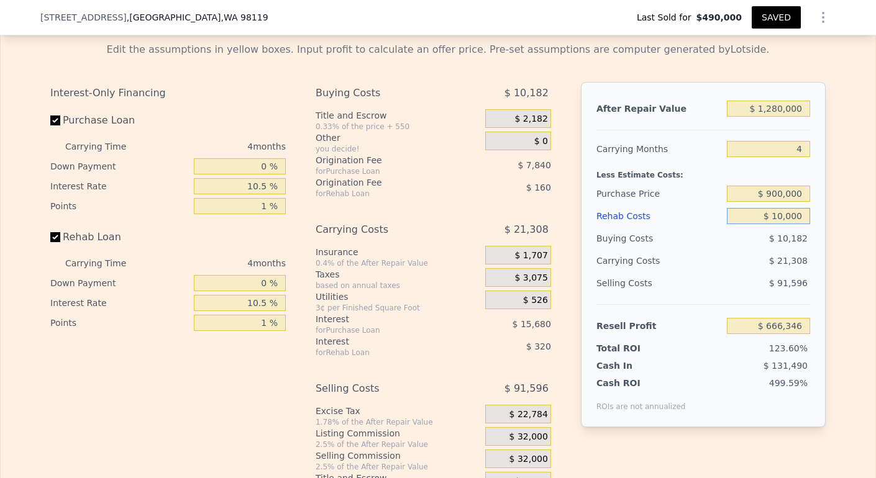
type input "$ 656,914"
type input "$ 100,000"
type input "$ 562,594"
type input "$ 100,000"
click at [740, 321] on input "$ 562,594" at bounding box center [768, 326] width 83 height 16
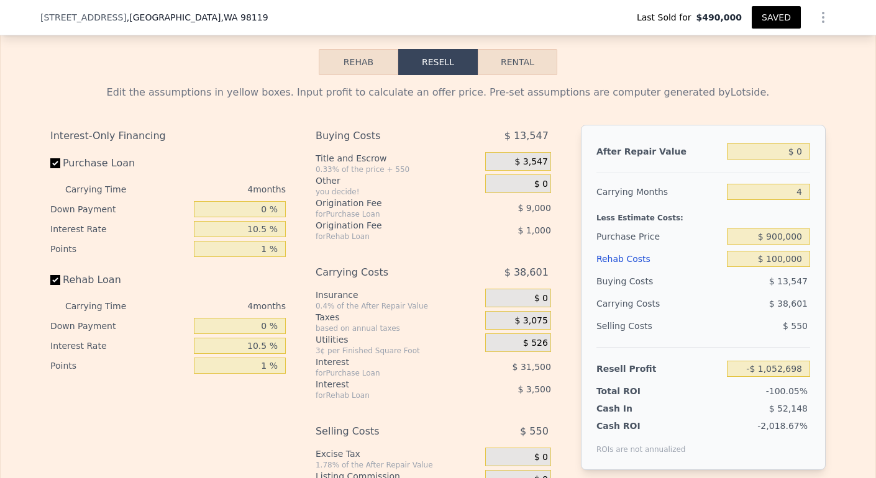
scroll to position [2022, 0]
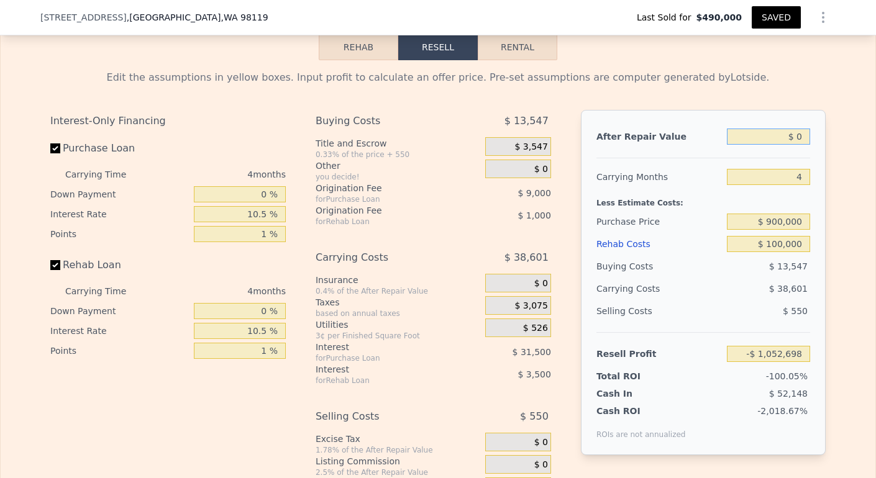
click at [799, 145] on input "$ 0" at bounding box center [768, 137] width 83 height 16
type input "$ 1"
type input "-$ 1,052,697"
type input "$ 11"
type input "-$ 1,052,687"
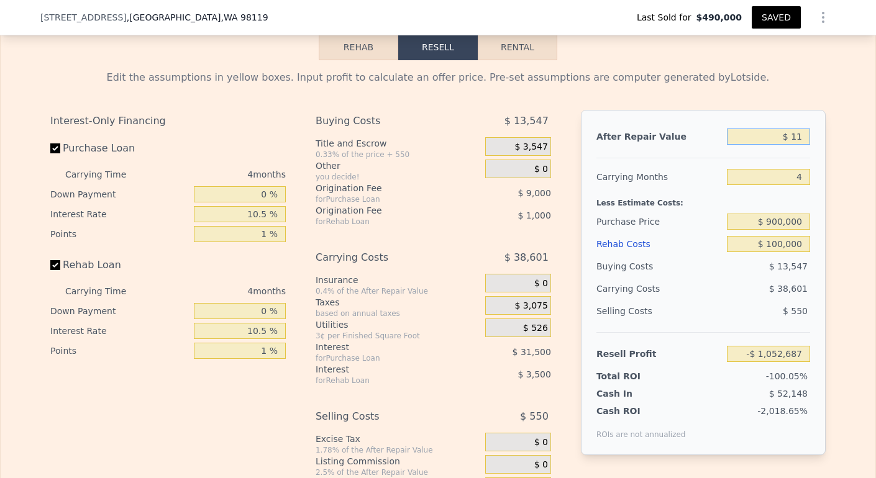
type input "$ 1"
type input "-$ 1,052,697"
type input "$ 12"
type input "-$ 1,052,686"
type input "$ 127"
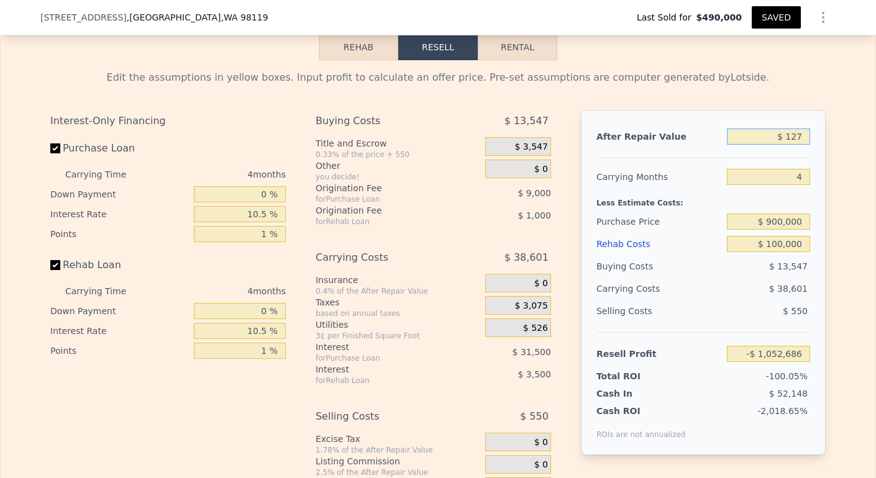
type input "-$ 1,052,579"
type input "$ 1,270"
type input "-$ 1,051,521"
type input "$ 1,270,000"
type input "-$ 1,040,919"
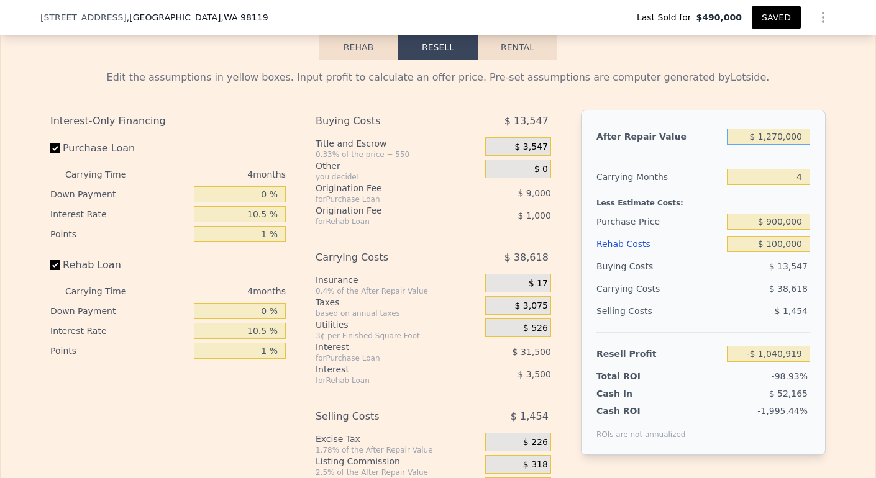
type input "$ 12,700,000"
type input "$ 10,727,018"
type input "$ 127,000,000"
type input "$ 116,744,459"
type input "$ 12,700,000"
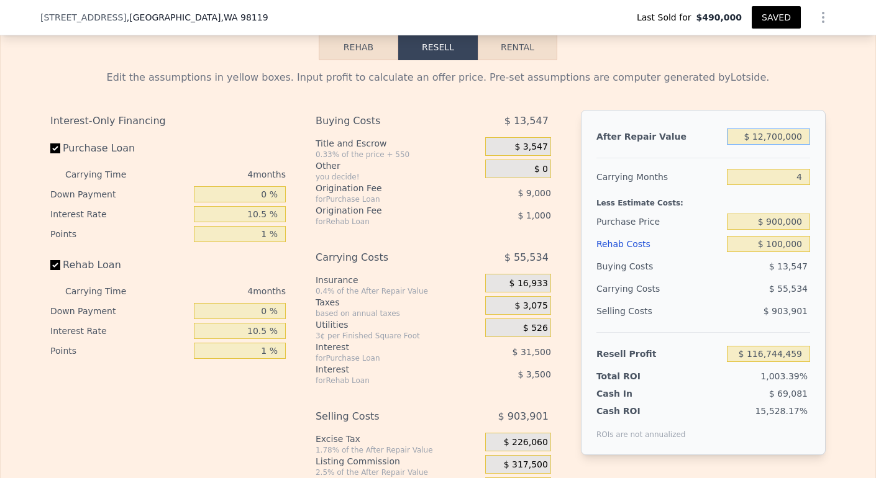
type input "$ 10,727,018"
type input "$ 1,270,000"
type input "$ 125,274"
type input "$ 1,270,000"
click at [799, 185] on input "4" at bounding box center [768, 177] width 83 height 16
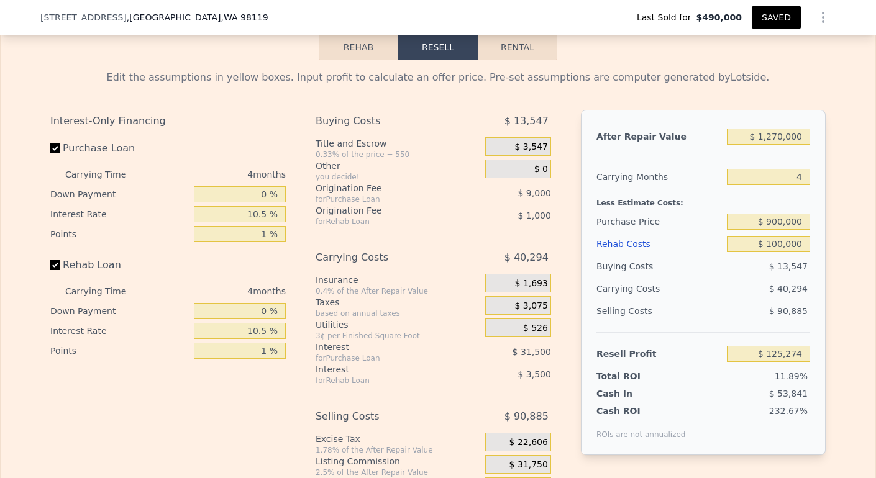
click at [782, 29] on div "[STREET_ADDRESS] Last Sold for $490,000 SAVED" at bounding box center [437, 17] width 795 height 35
click at [780, 21] on button "SAVED" at bounding box center [776, 17] width 49 height 22
click at [816, 19] on icon "Show Options" at bounding box center [823, 17] width 15 height 15
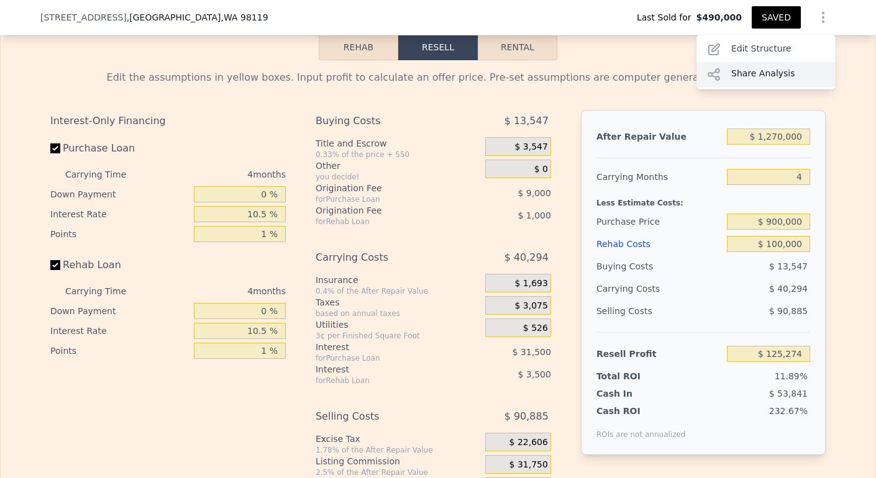
click at [770, 68] on div "Share Analysis" at bounding box center [765, 74] width 139 height 25
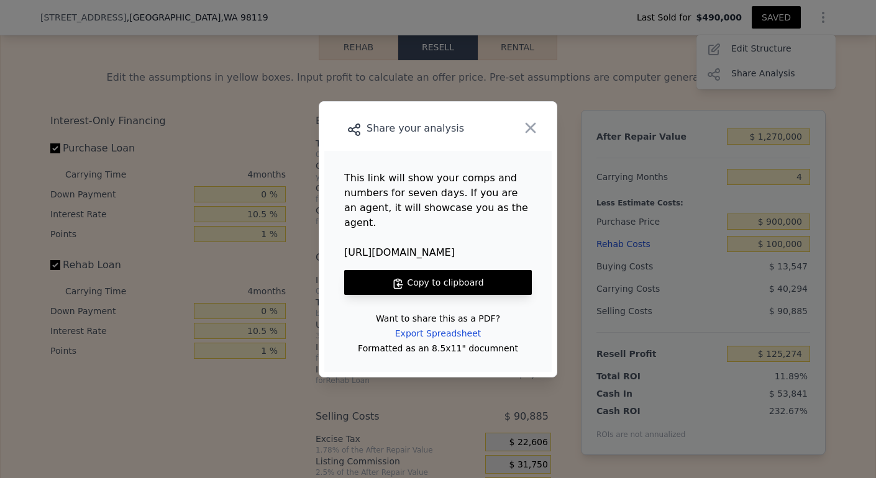
click at [378, 281] on button "Copy to clipboard" at bounding box center [438, 282] width 188 height 25
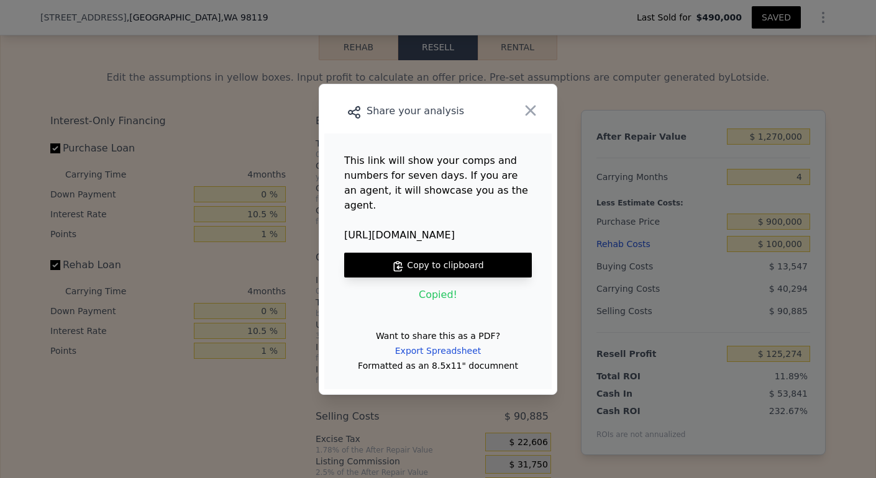
click at [419, 253] on button "Copy to clipboard" at bounding box center [438, 265] width 188 height 25
click at [533, 114] on icon "button" at bounding box center [530, 110] width 17 height 17
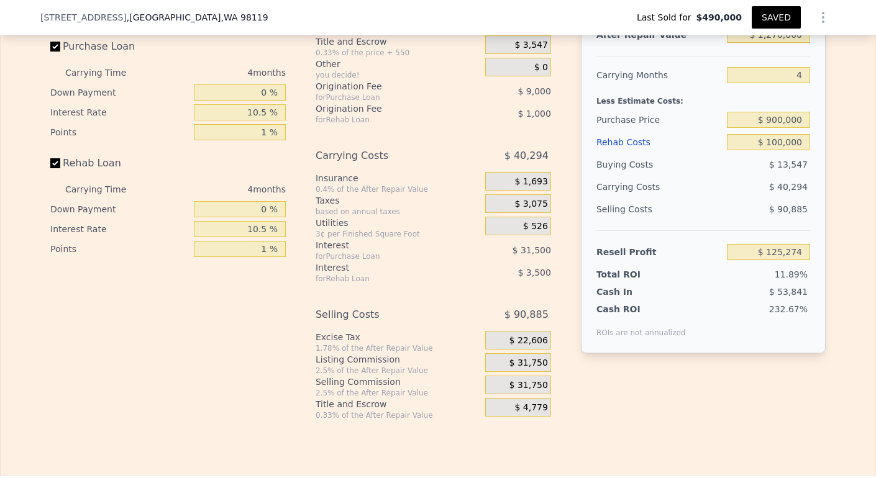
scroll to position [2122, 0]
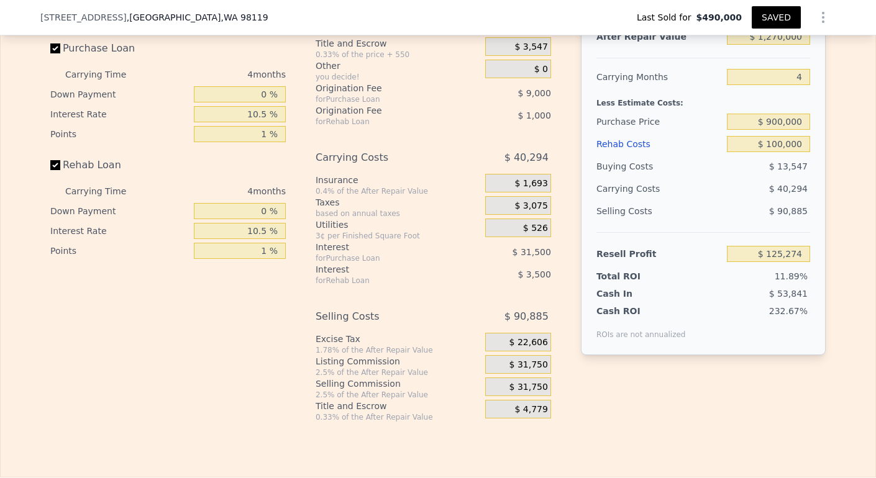
click at [766, 22] on button "SAVED" at bounding box center [776, 17] width 49 height 22
click at [811, 25] on button "Show Options" at bounding box center [823, 17] width 25 height 25
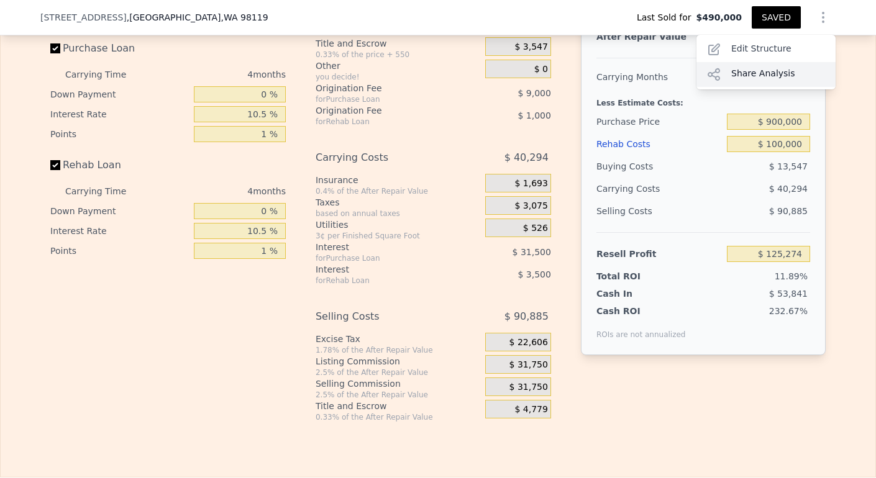
click at [762, 71] on div "Share Analysis" at bounding box center [765, 74] width 139 height 25
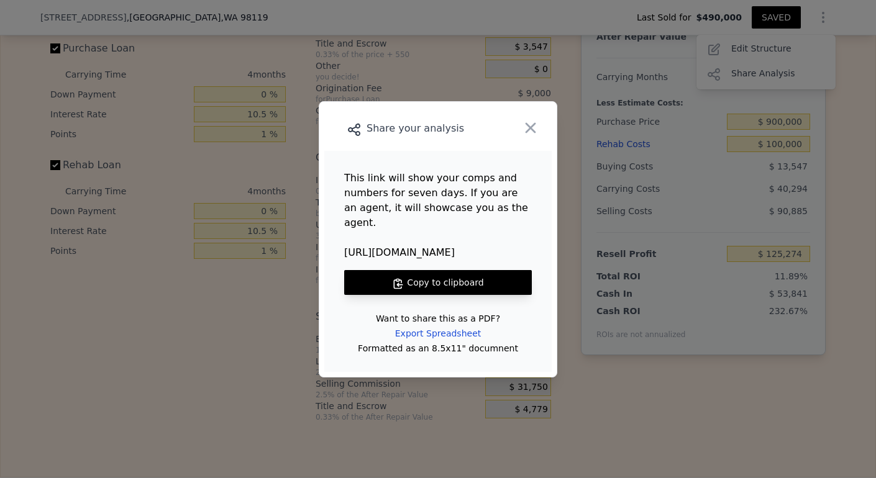
click at [419, 275] on button "Copy to clipboard" at bounding box center [438, 282] width 188 height 25
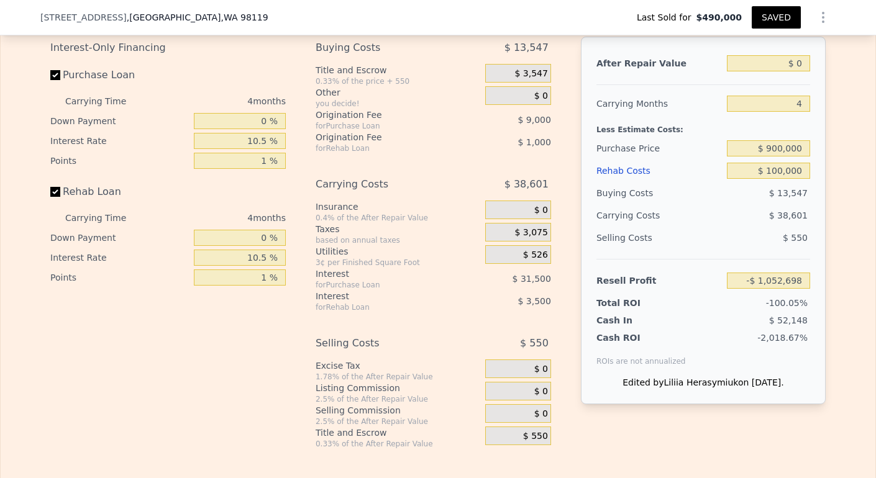
scroll to position [2081, 0]
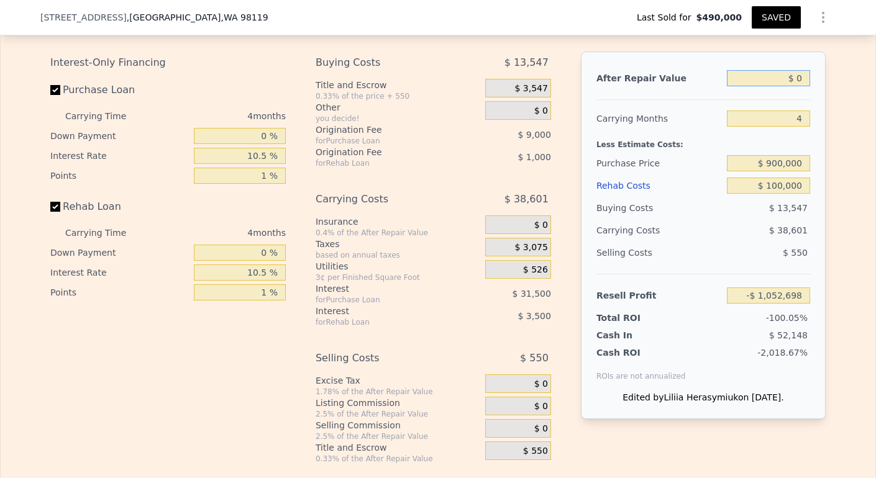
click at [799, 86] on input "$ 0" at bounding box center [768, 78] width 83 height 16
type input "$ 1"
type input "-$ 1,052,697"
type input "$ 12"
type input "-$ 1,052,686"
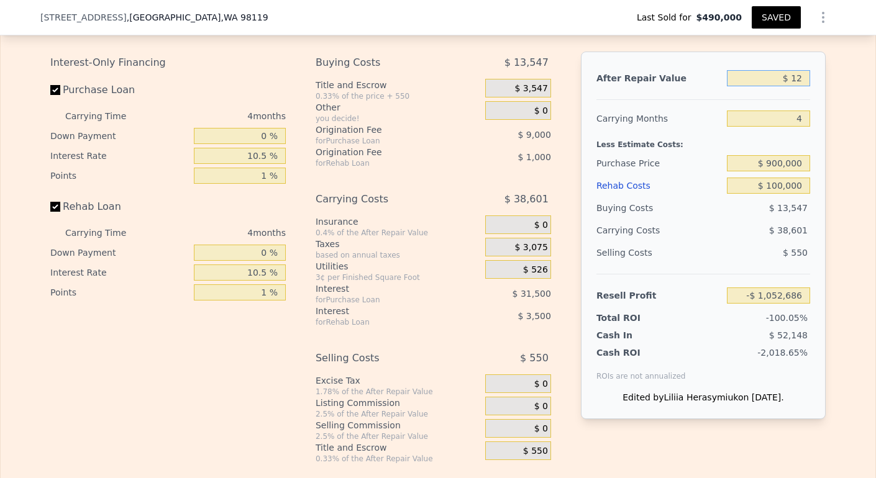
type input "$ 127"
type input "-$ 1,052,579"
type input "$ 1,270"
type input "-$ 1,051,521"
type input "$ 1,270,000"
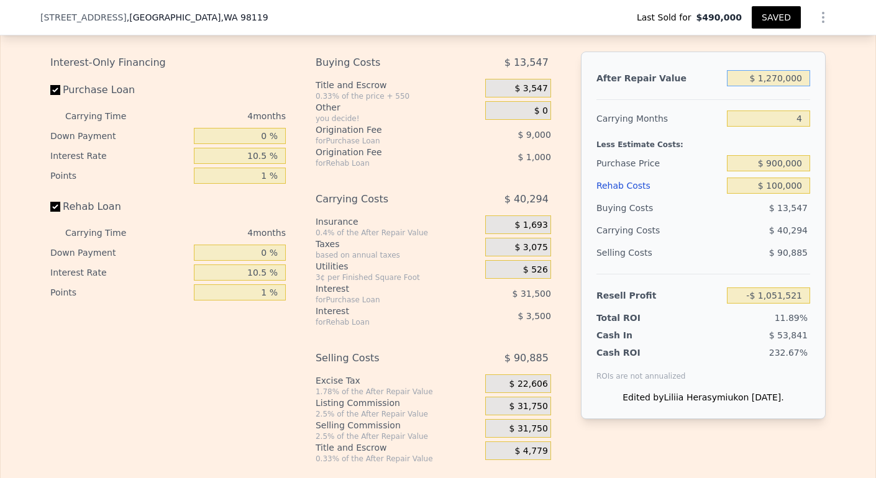
type input "$ 125,274"
type input "$ 1,270,000"
click at [777, 21] on button "SAVED" at bounding box center [776, 17] width 49 height 22
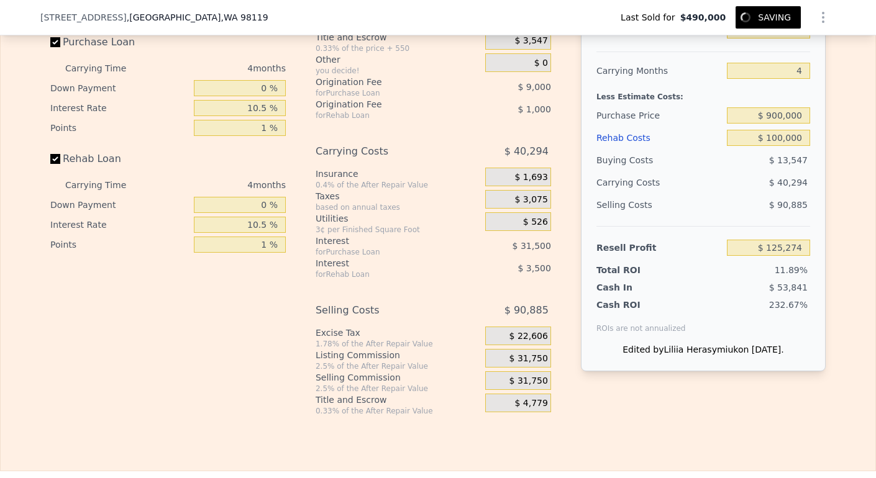
scroll to position [2060, 0]
